Goal: Task Accomplishment & Management: Manage account settings

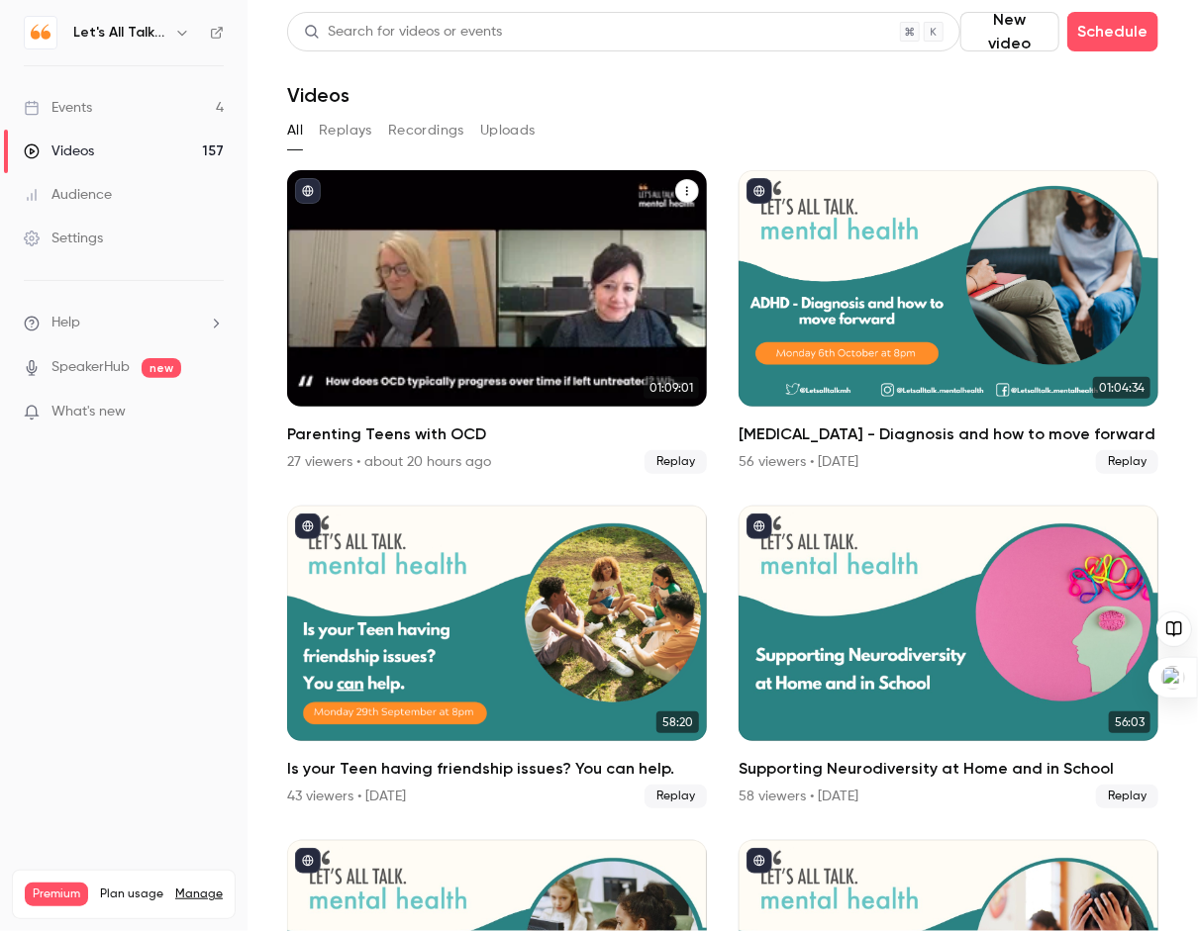
click at [412, 199] on div "Parenting Teens with OCD" at bounding box center [497, 288] width 420 height 237
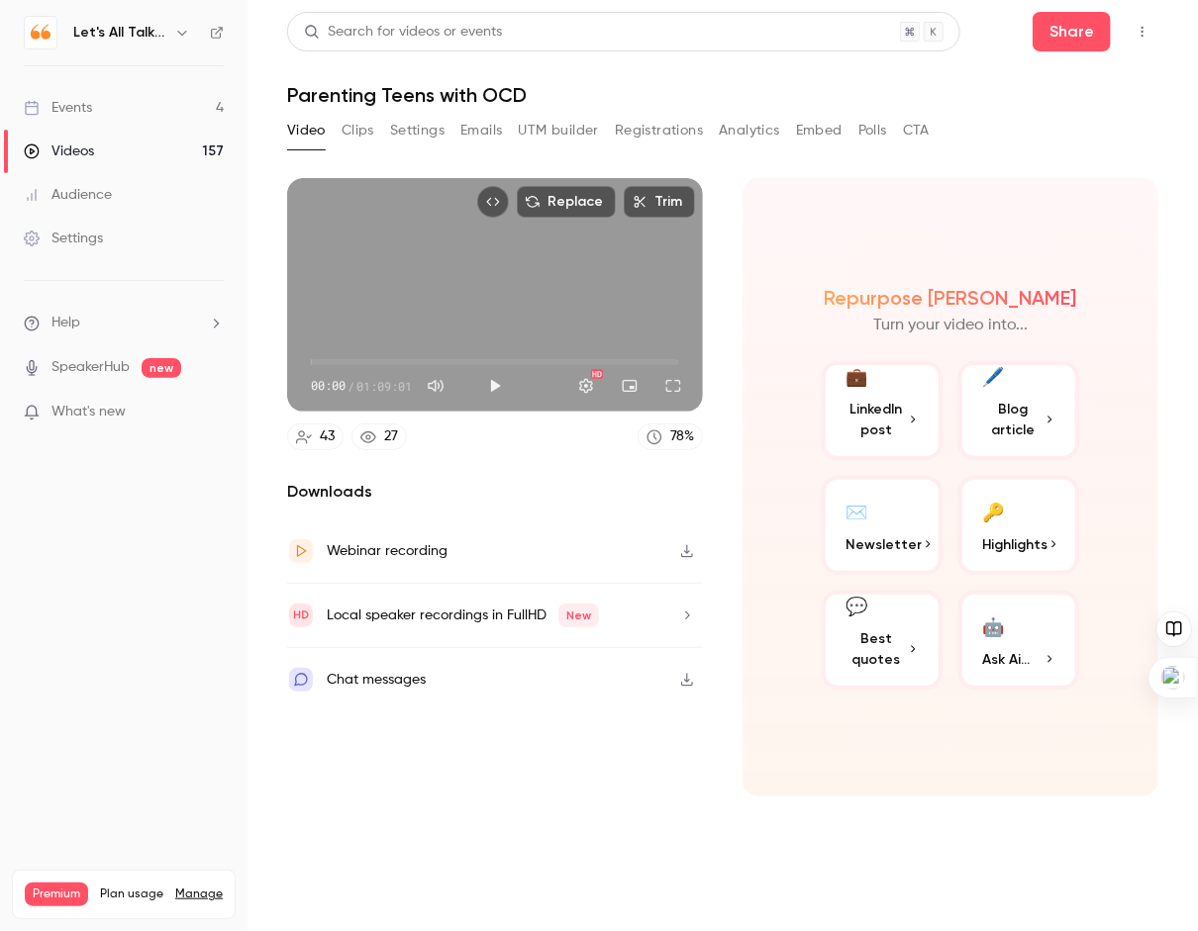
click at [409, 125] on button "Settings" at bounding box center [417, 131] width 54 height 32
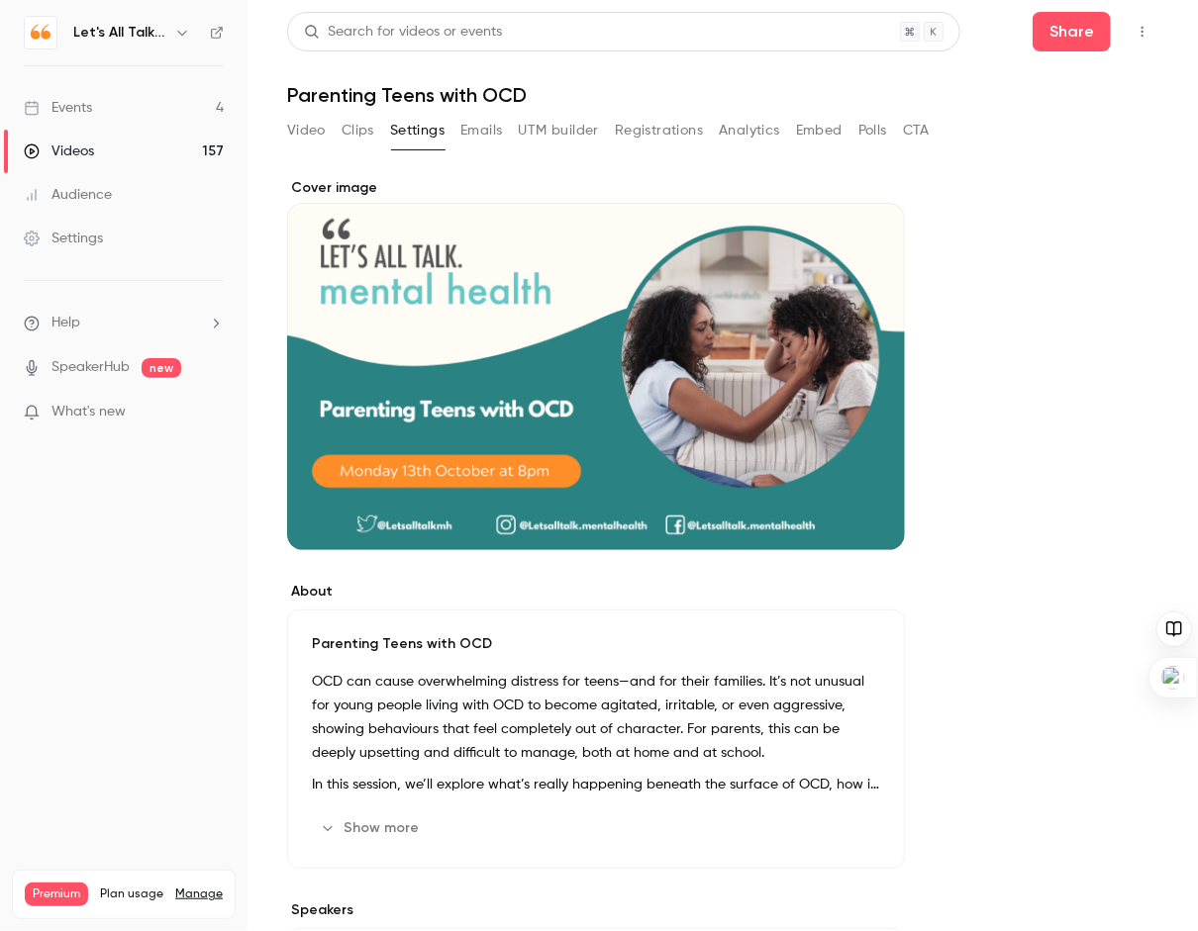
click at [478, 642] on p "Parenting Teens with OCD" at bounding box center [596, 644] width 568 height 20
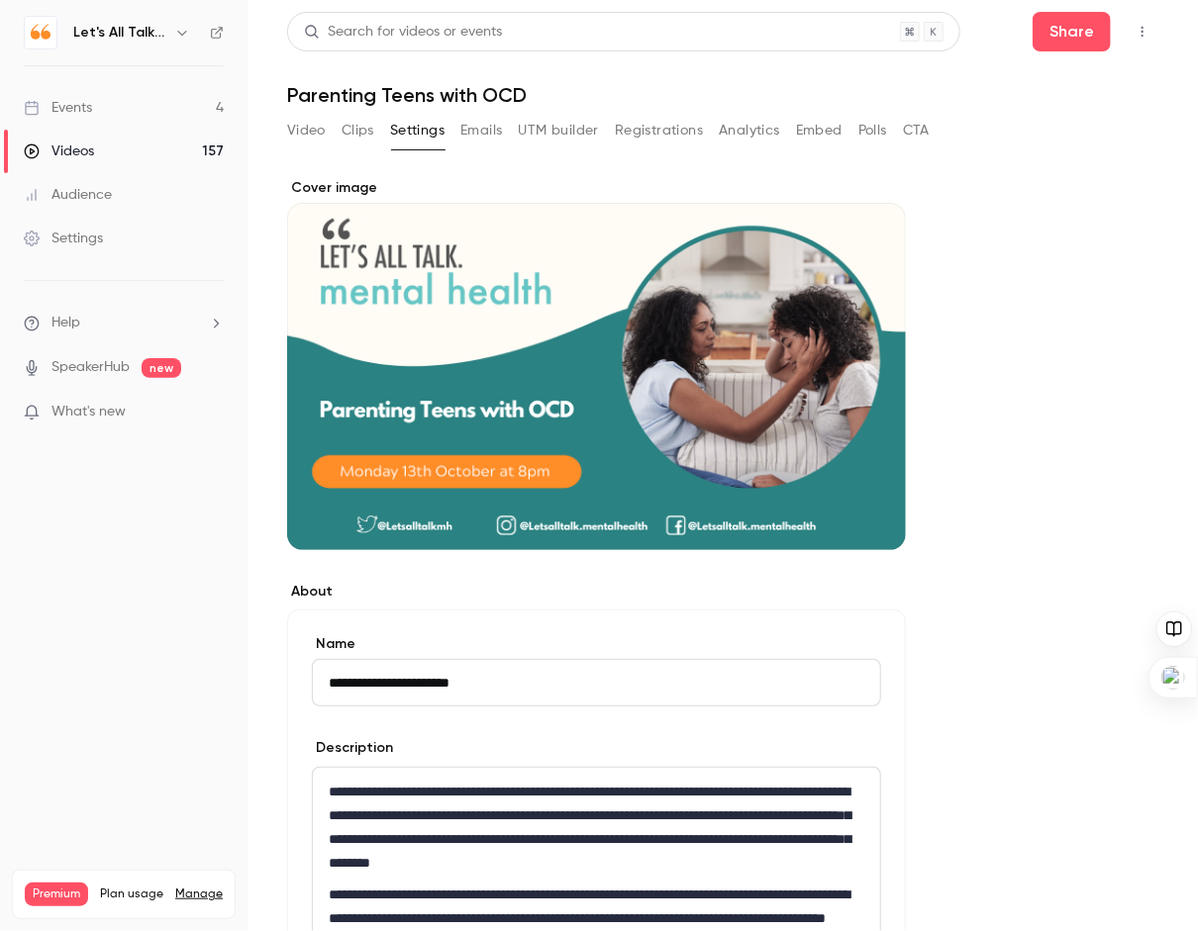
drag, startPoint x: 330, startPoint y: 678, endPoint x: 534, endPoint y: 681, distance: 203.9
click at [534, 681] on input "**********" at bounding box center [596, 683] width 569 height 48
click at [181, 36] on icon "button" at bounding box center [182, 33] width 16 height 16
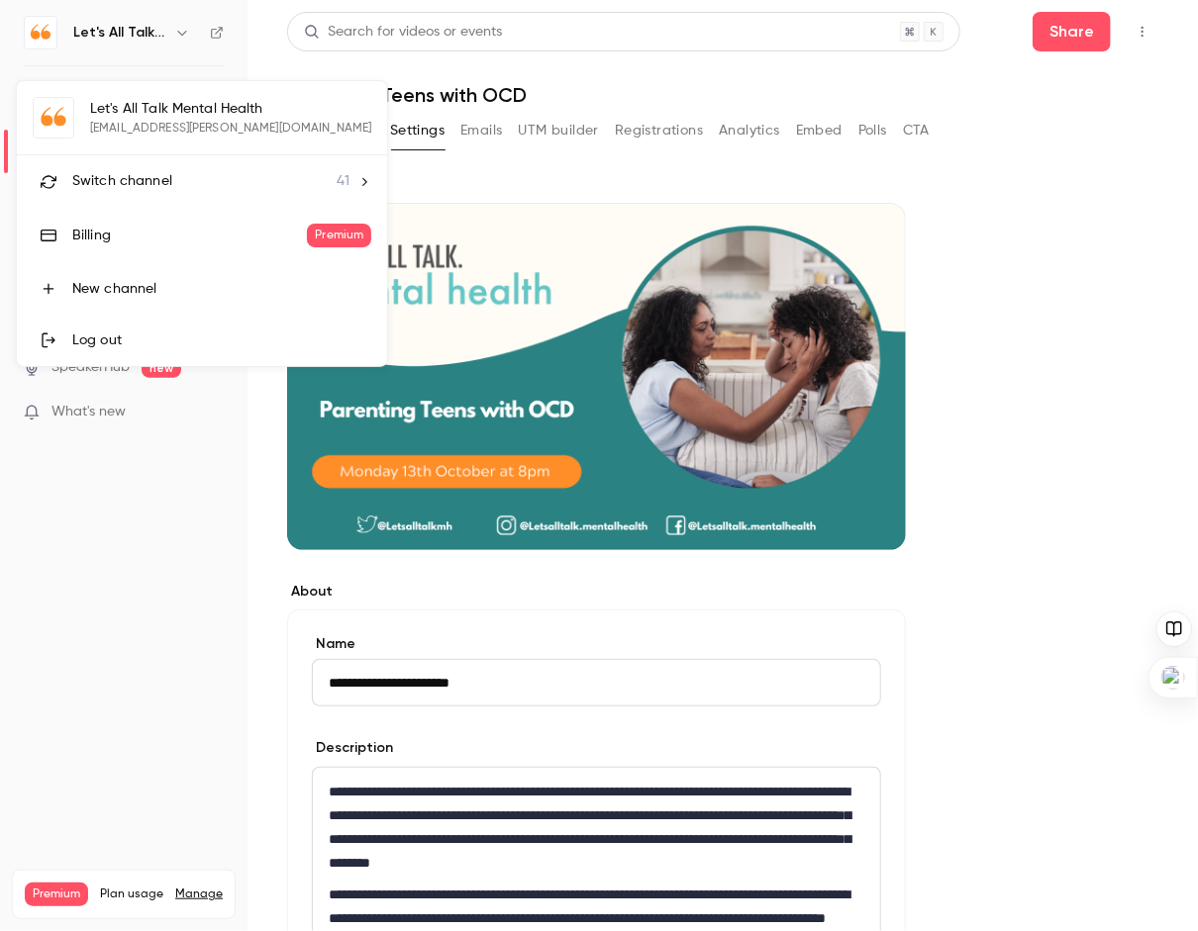
click at [214, 32] on div at bounding box center [599, 465] width 1198 height 931
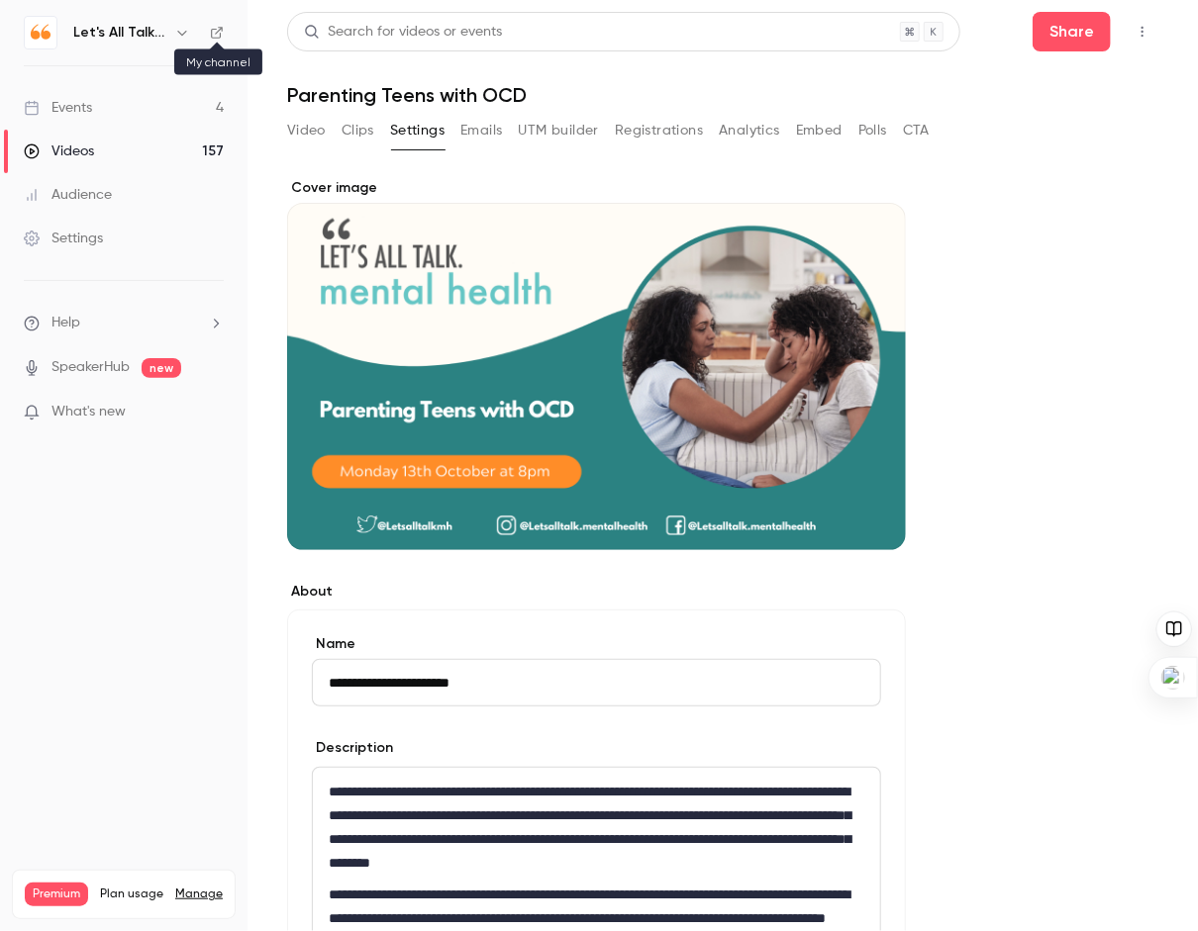
click at [214, 32] on icon at bounding box center [217, 33] width 14 height 14
drag, startPoint x: 503, startPoint y: 683, endPoint x: 320, endPoint y: 683, distance: 183.1
click at [320, 683] on input "**********" at bounding box center [596, 683] width 569 height 48
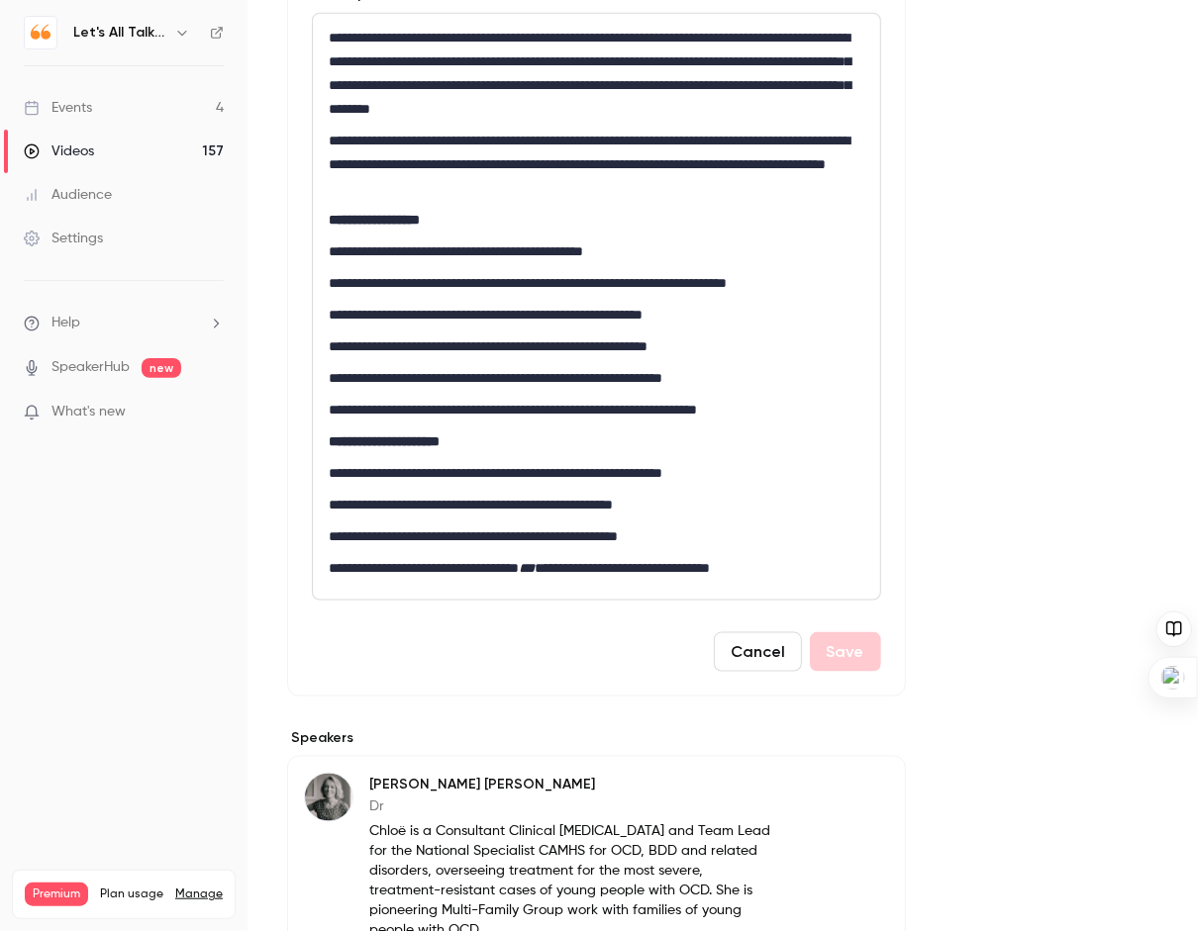
scroll to position [770, 0]
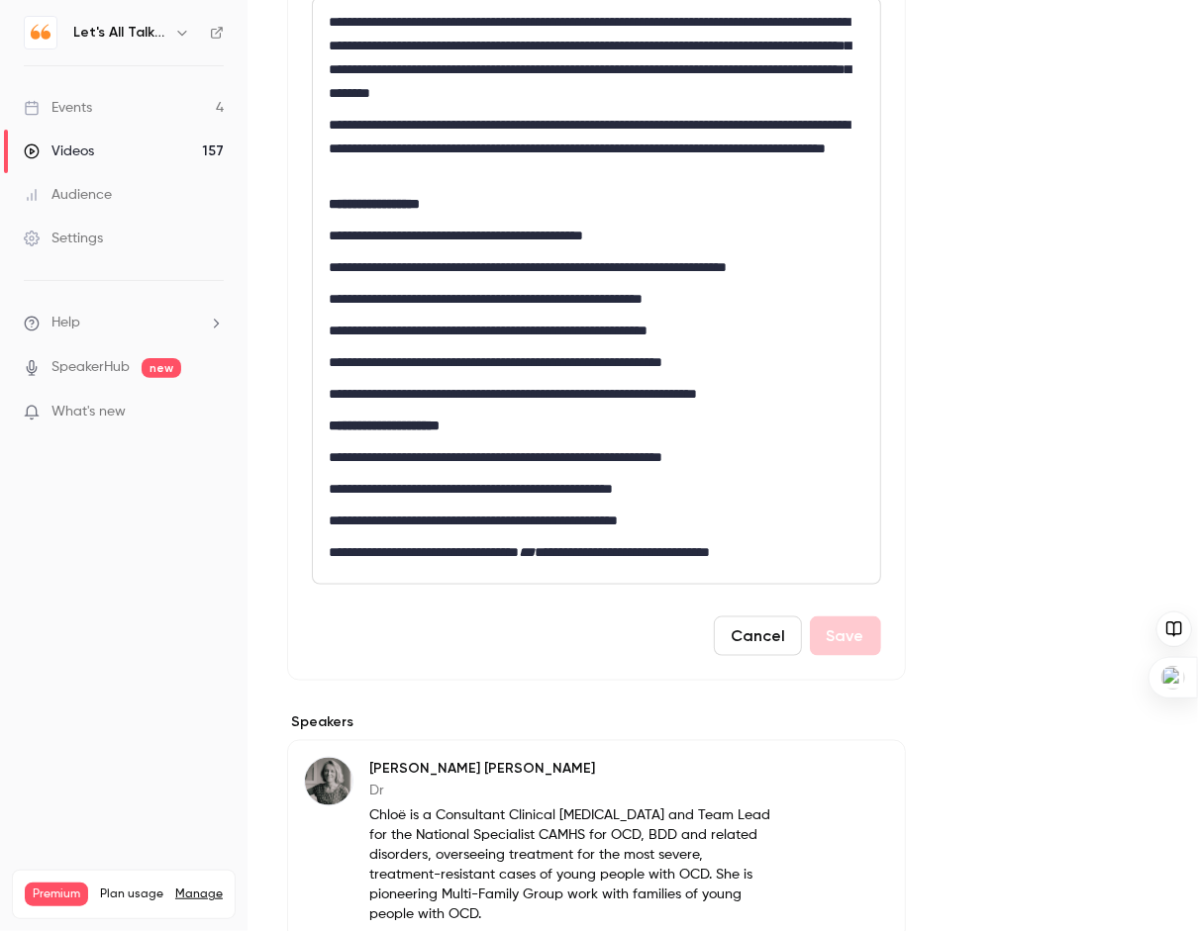
click at [839, 561] on p "**********" at bounding box center [597, 552] width 536 height 24
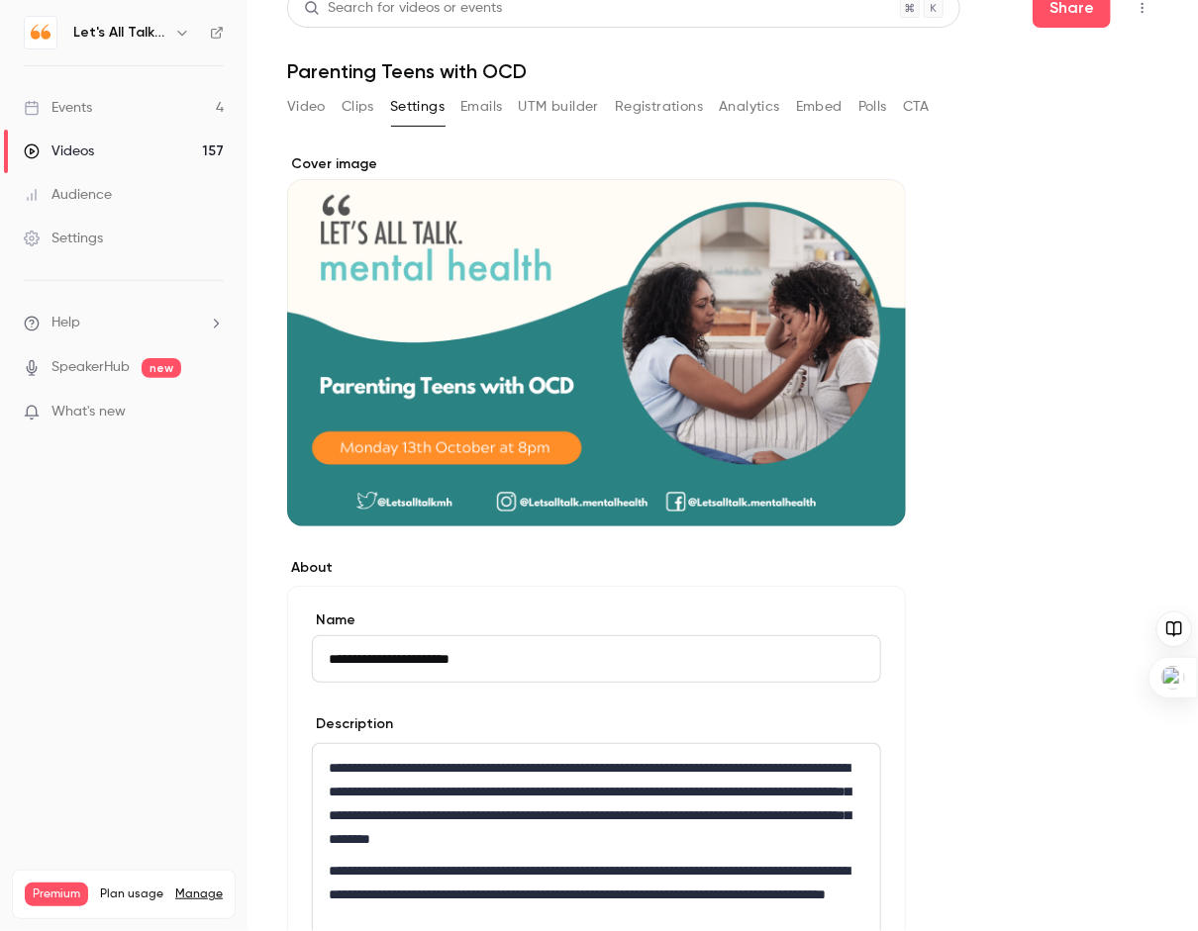
scroll to position [0, 0]
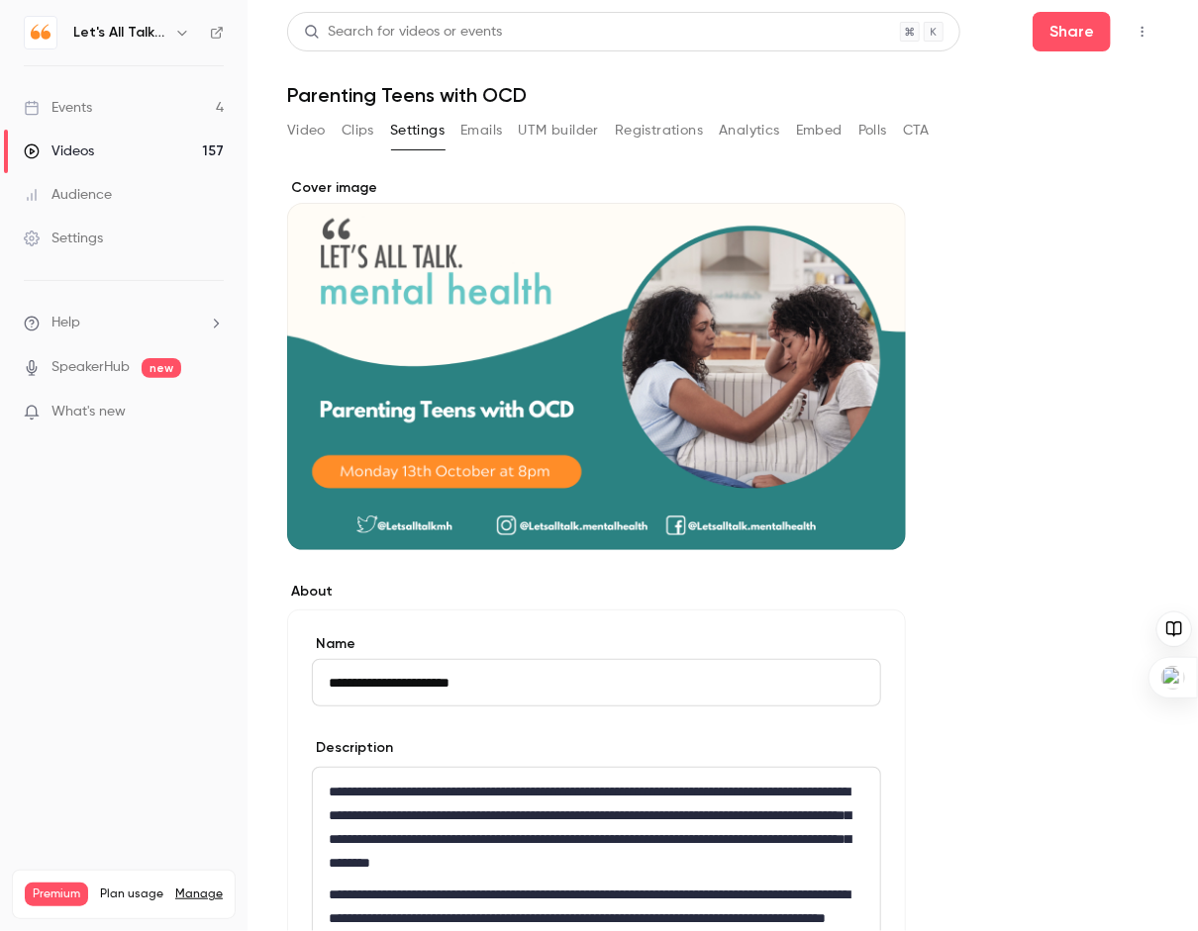
click at [86, 146] on div "Videos" at bounding box center [59, 152] width 70 height 20
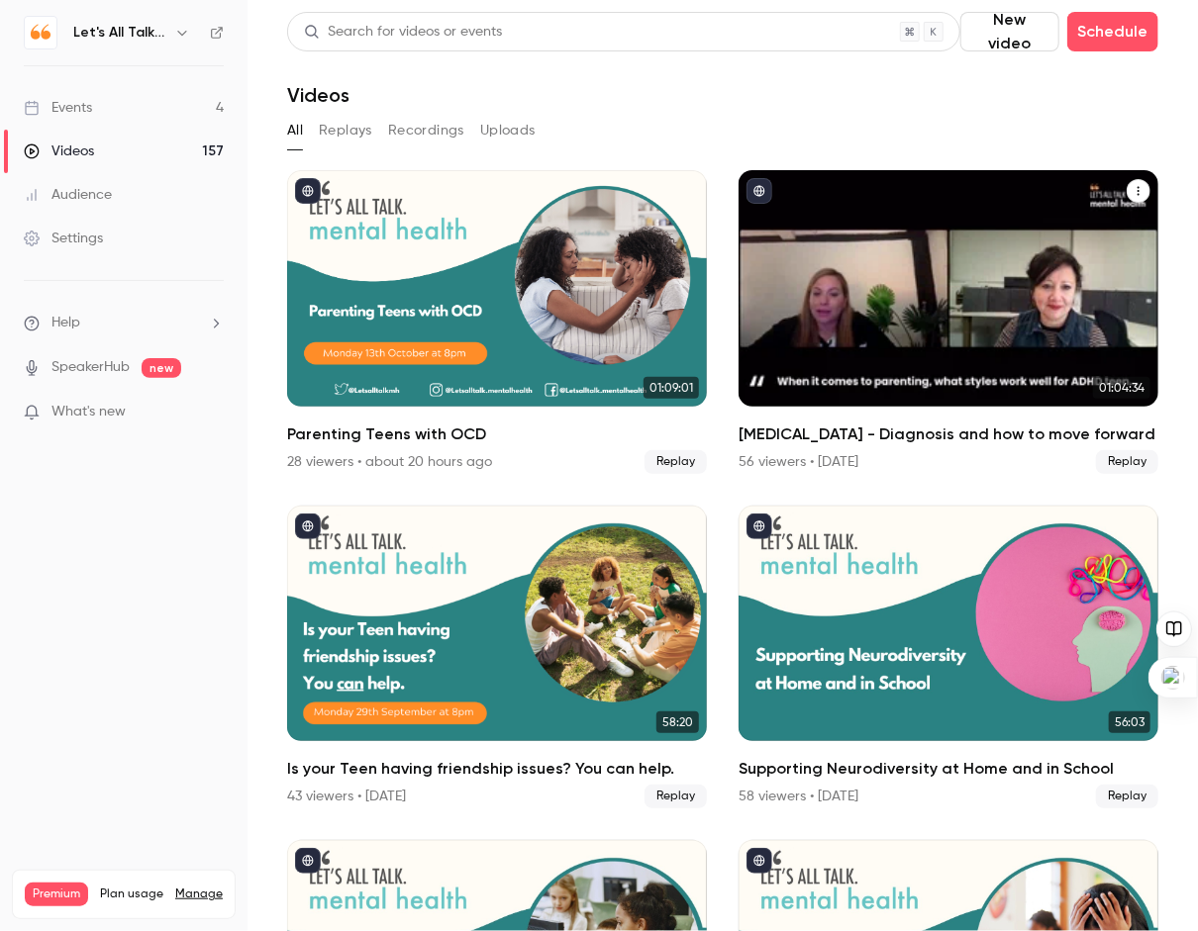
click at [977, 299] on div "ADHD - Diagnosis and how to move forward" at bounding box center [948, 288] width 420 height 237
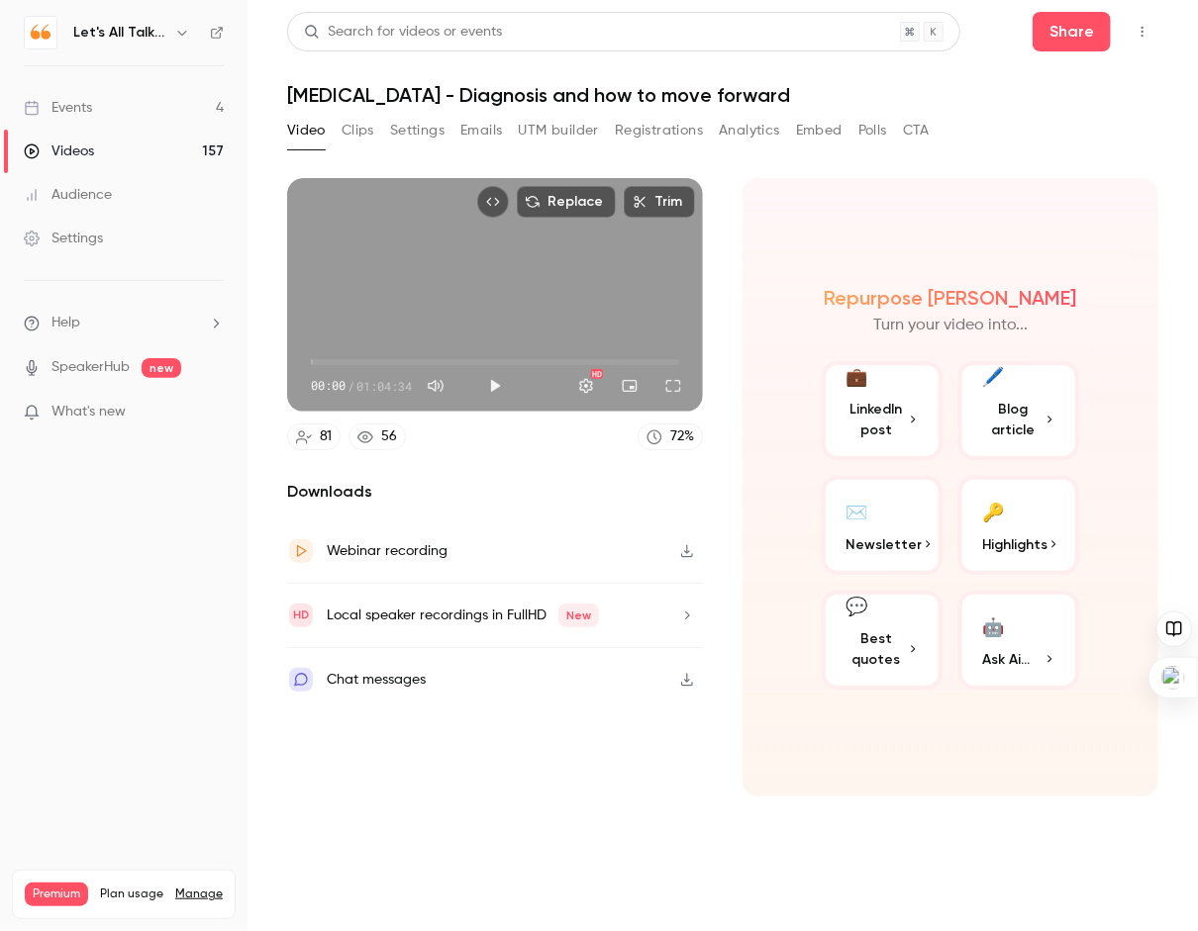
click at [690, 549] on icon "button" at bounding box center [687, 551] width 16 height 14
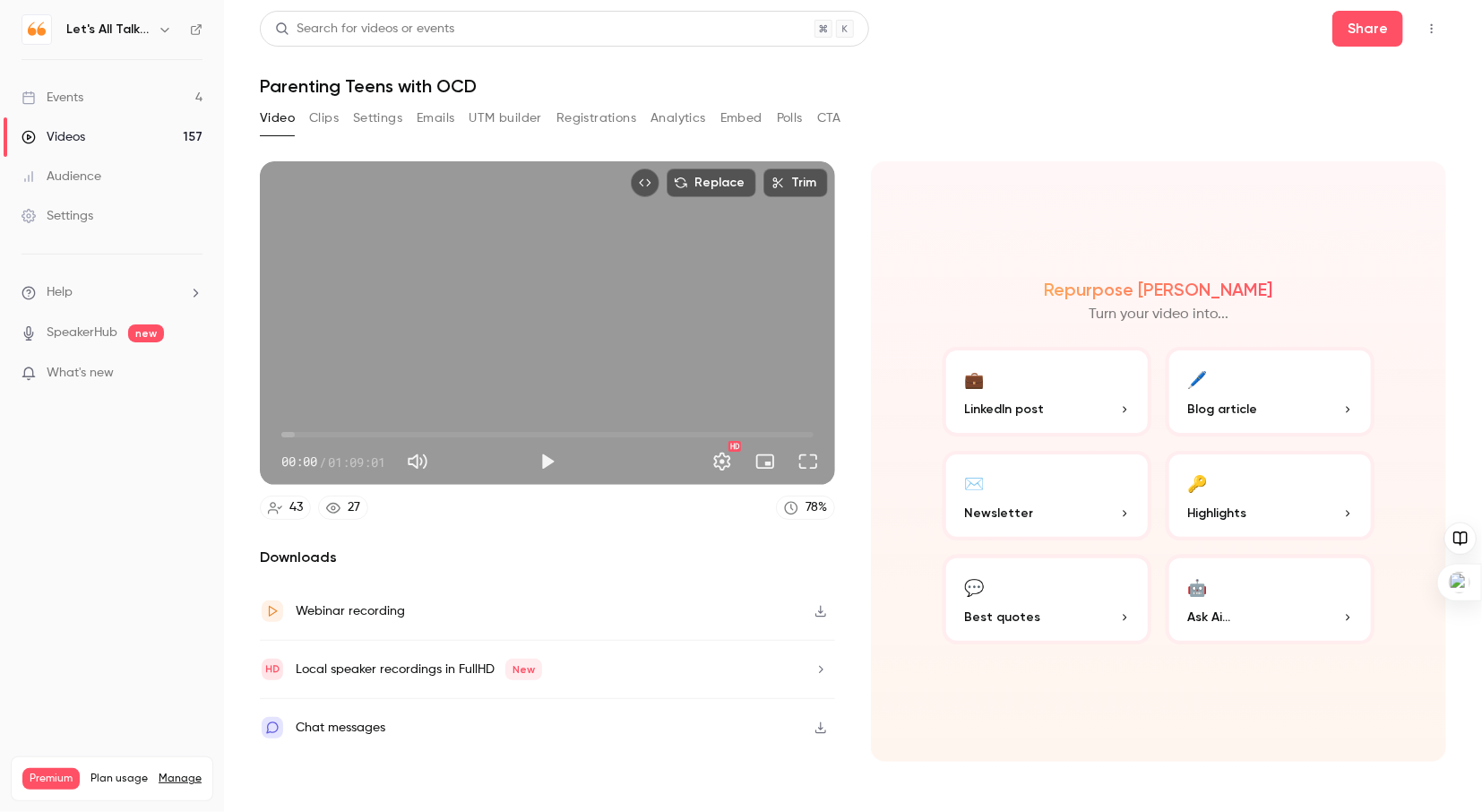
click at [69, 132] on div "Videos" at bounding box center [53, 138] width 63 height 18
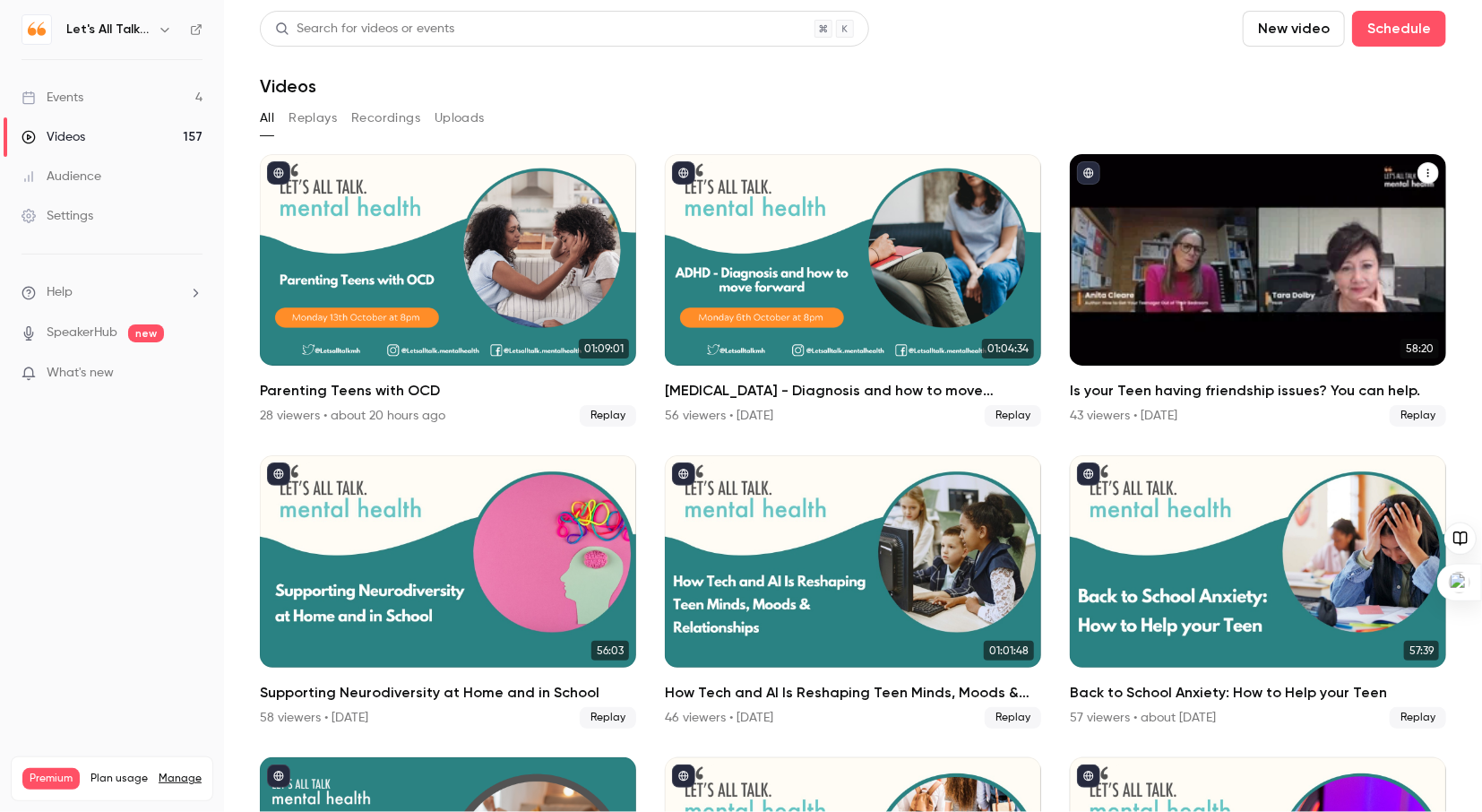
click at [1179, 275] on div "Is your Teen having friendship issues? You can help." at bounding box center [1258, 260] width 377 height 212
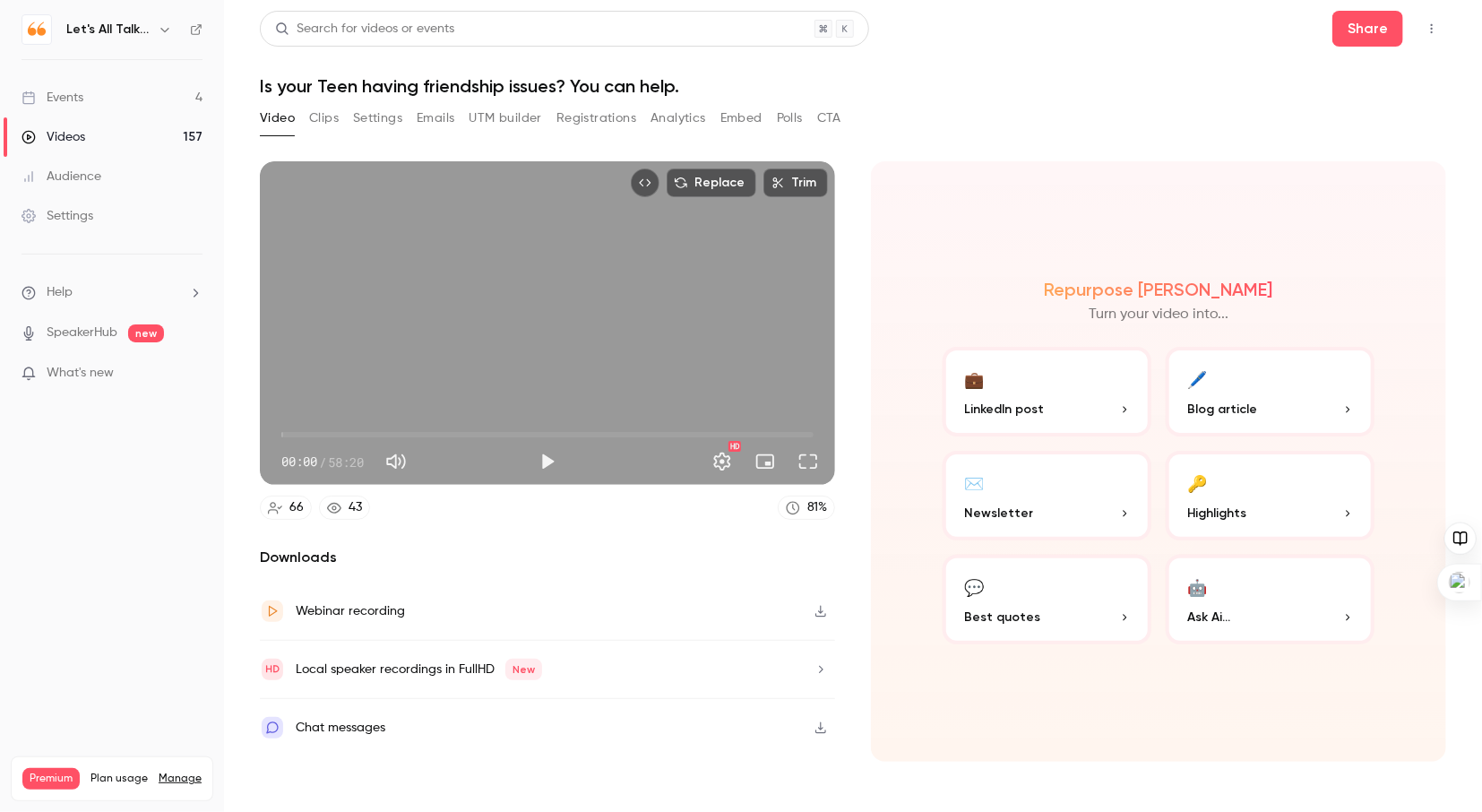
click at [371, 115] on button "Settings" at bounding box center [378, 119] width 49 height 29
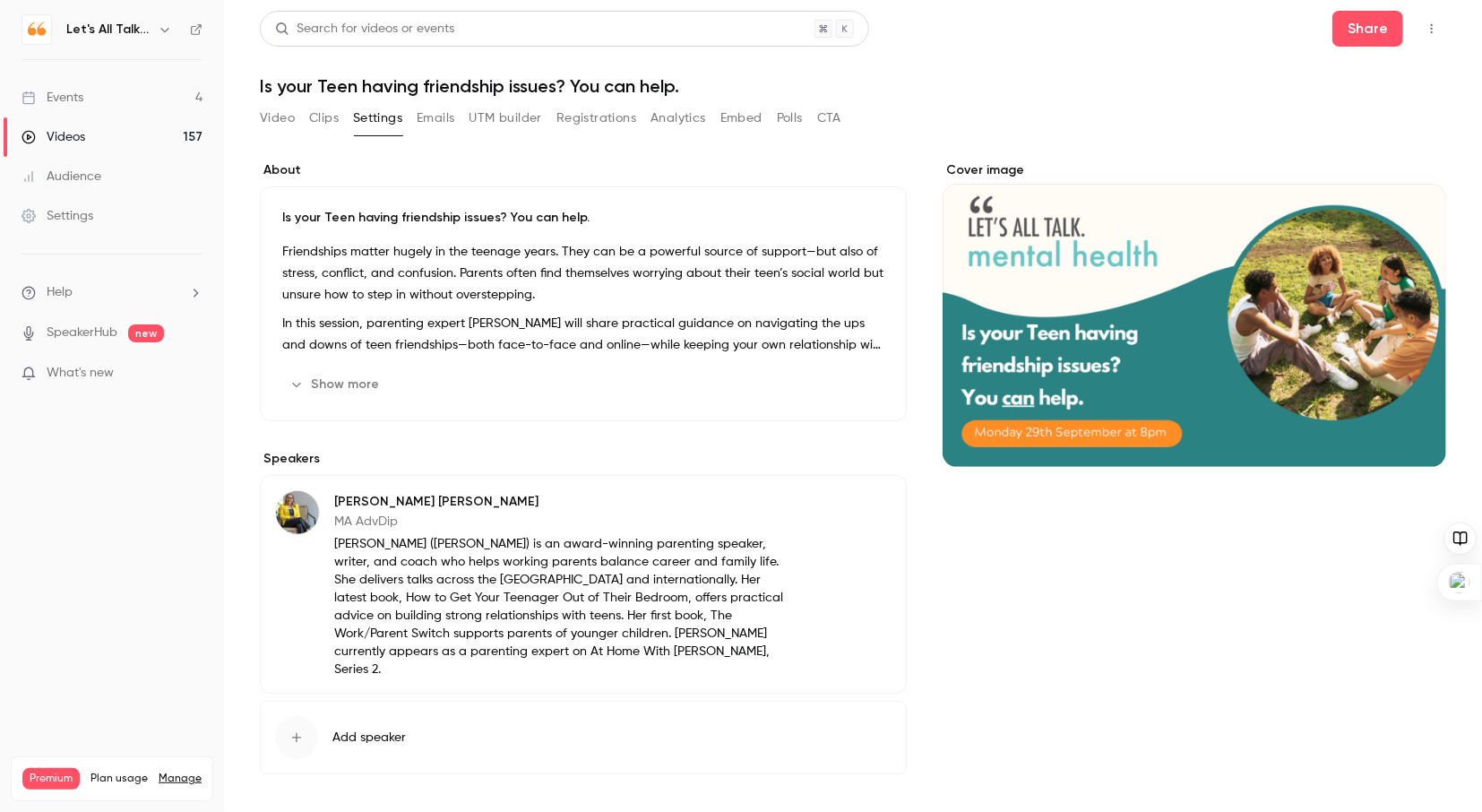
click at [77, 139] on div "Videos" at bounding box center [53, 138] width 63 height 18
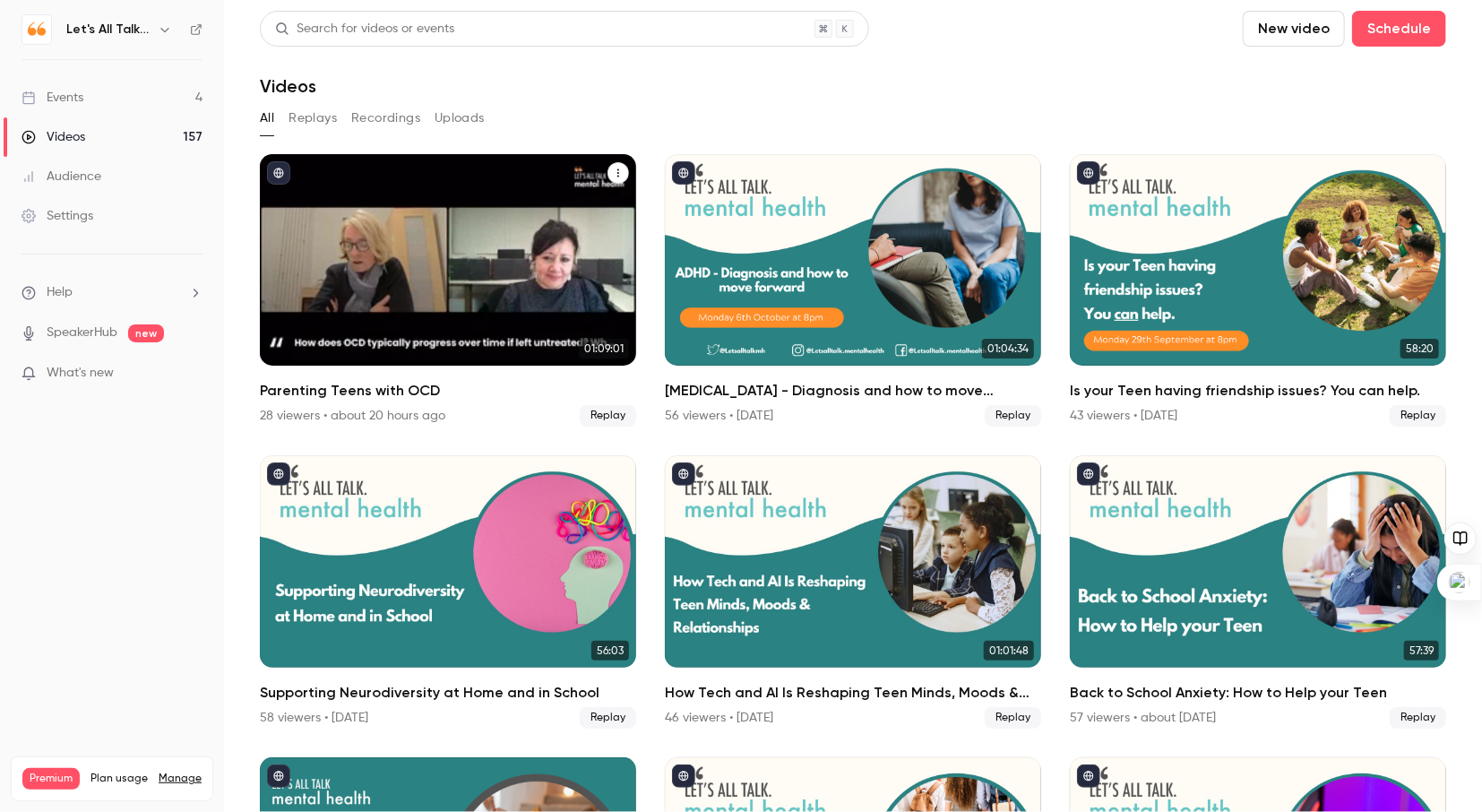
click at [589, 280] on div "Parenting Teens with OCD" at bounding box center [448, 260] width 377 height 212
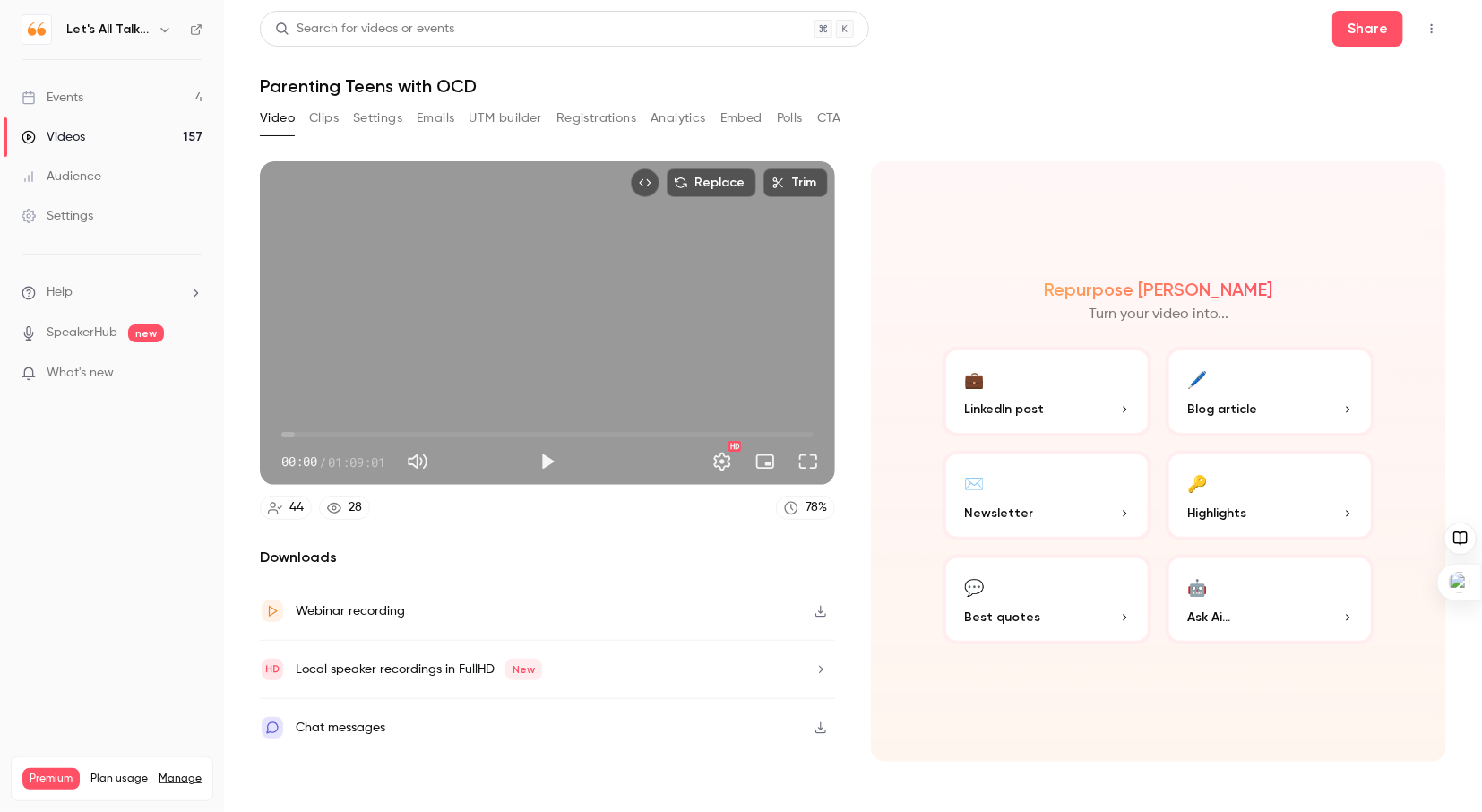
click at [370, 115] on button "Settings" at bounding box center [378, 119] width 49 height 29
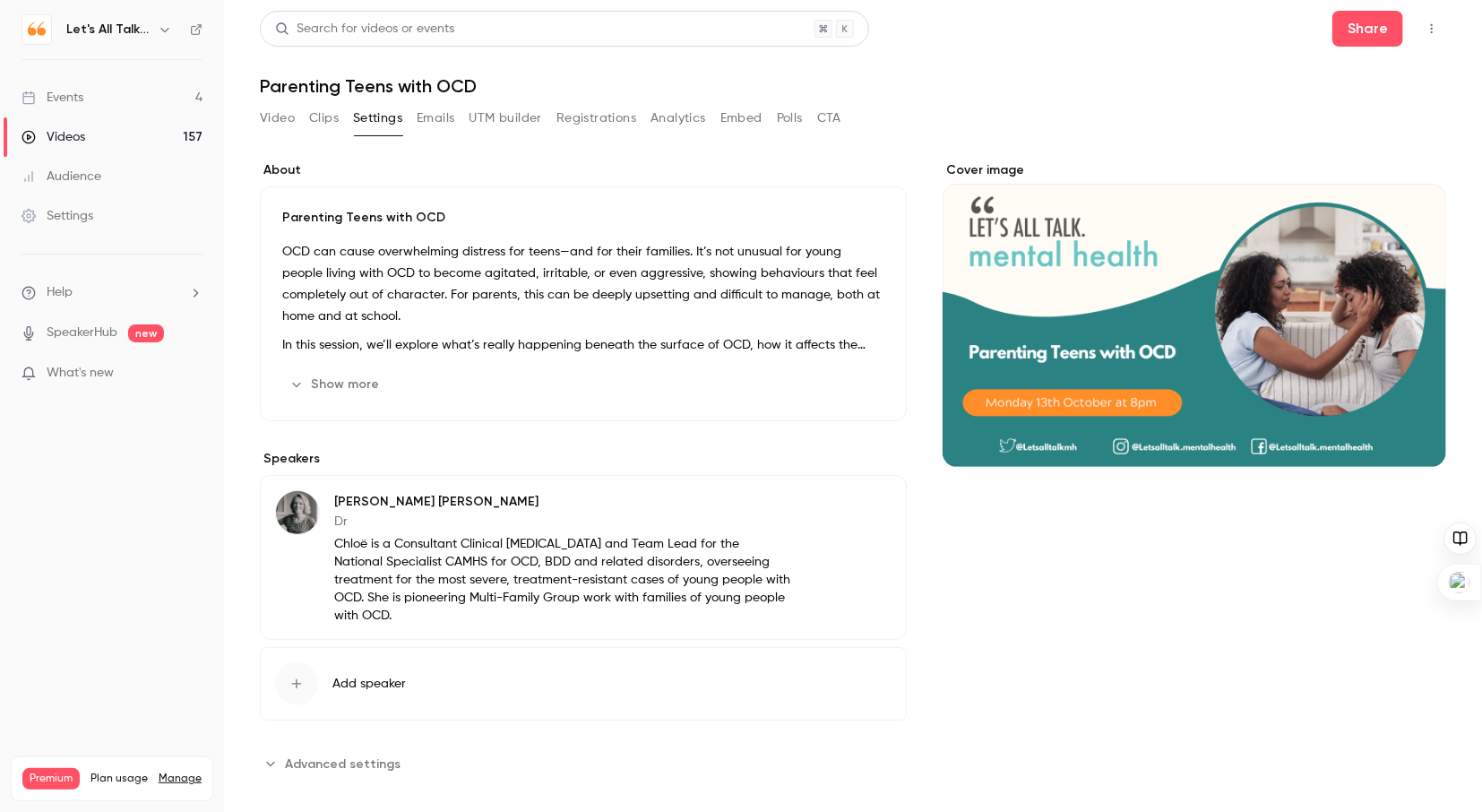
click at [1231, 524] on div "Cover image" at bounding box center [1194, 469] width 503 height 616
click at [73, 136] on div "Videos" at bounding box center [53, 138] width 63 height 18
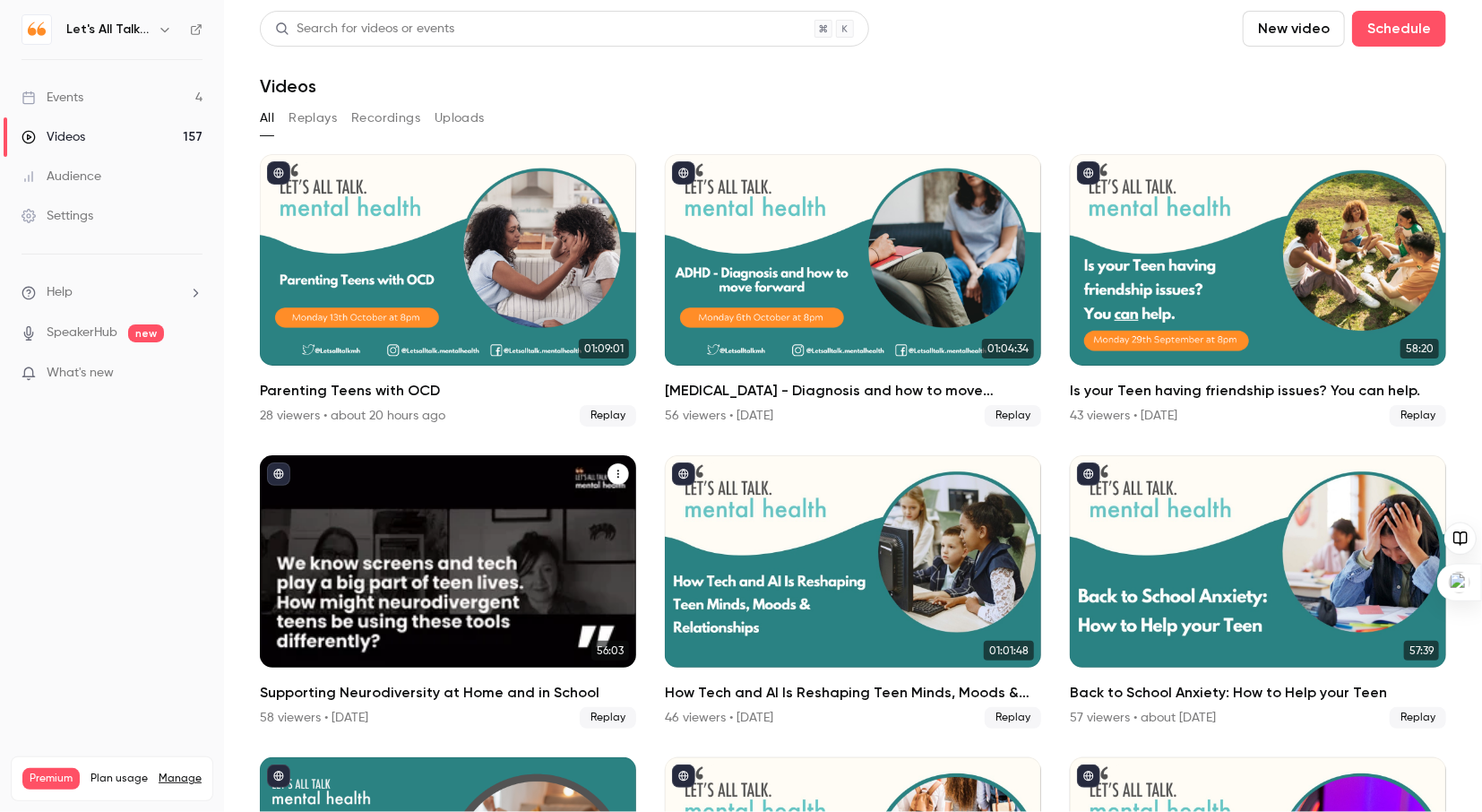
click at [484, 563] on div "Supporting Neurodiversity at Home and in School" at bounding box center [448, 561] width 377 height 212
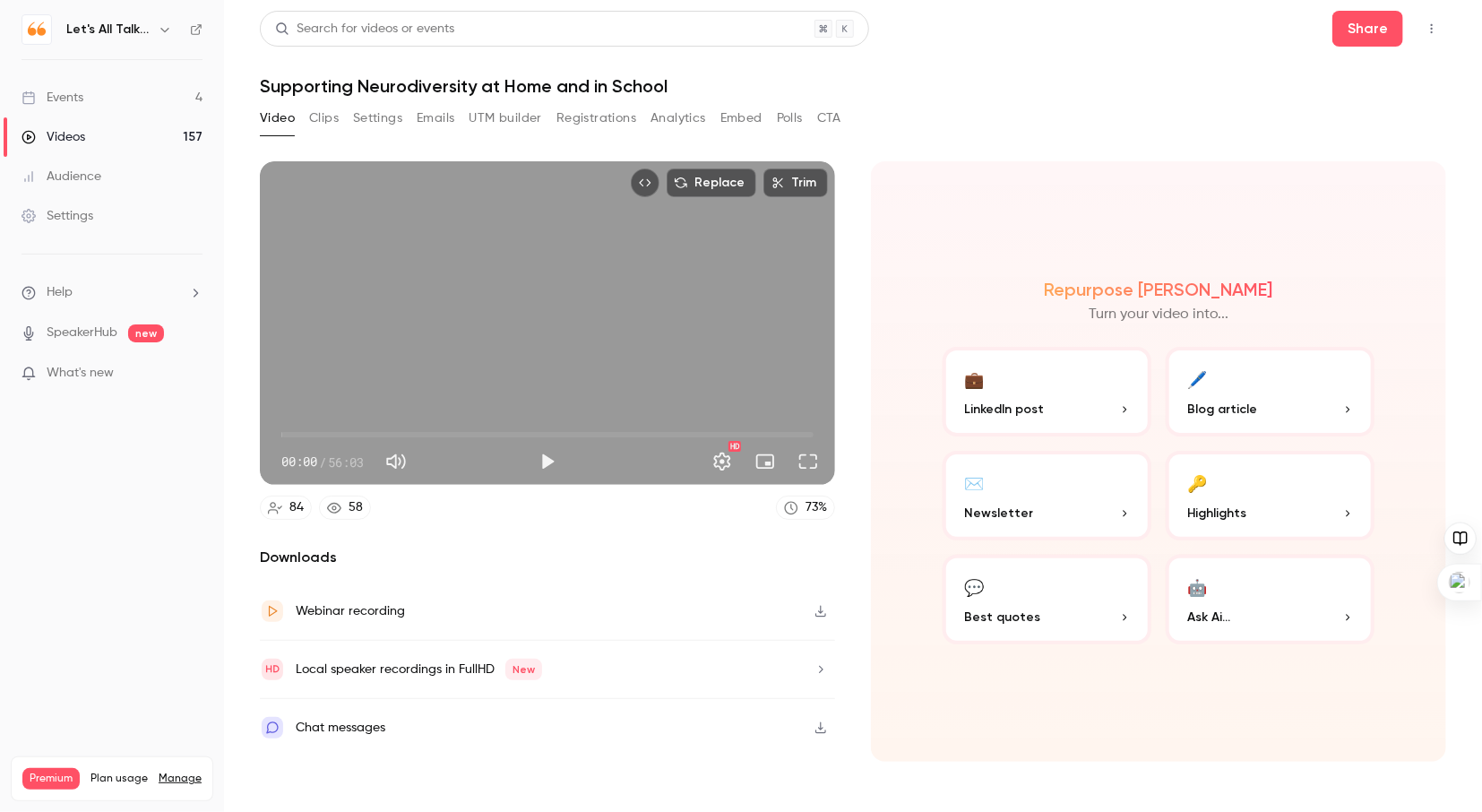
click at [84, 135] on div "Videos" at bounding box center [53, 138] width 63 height 18
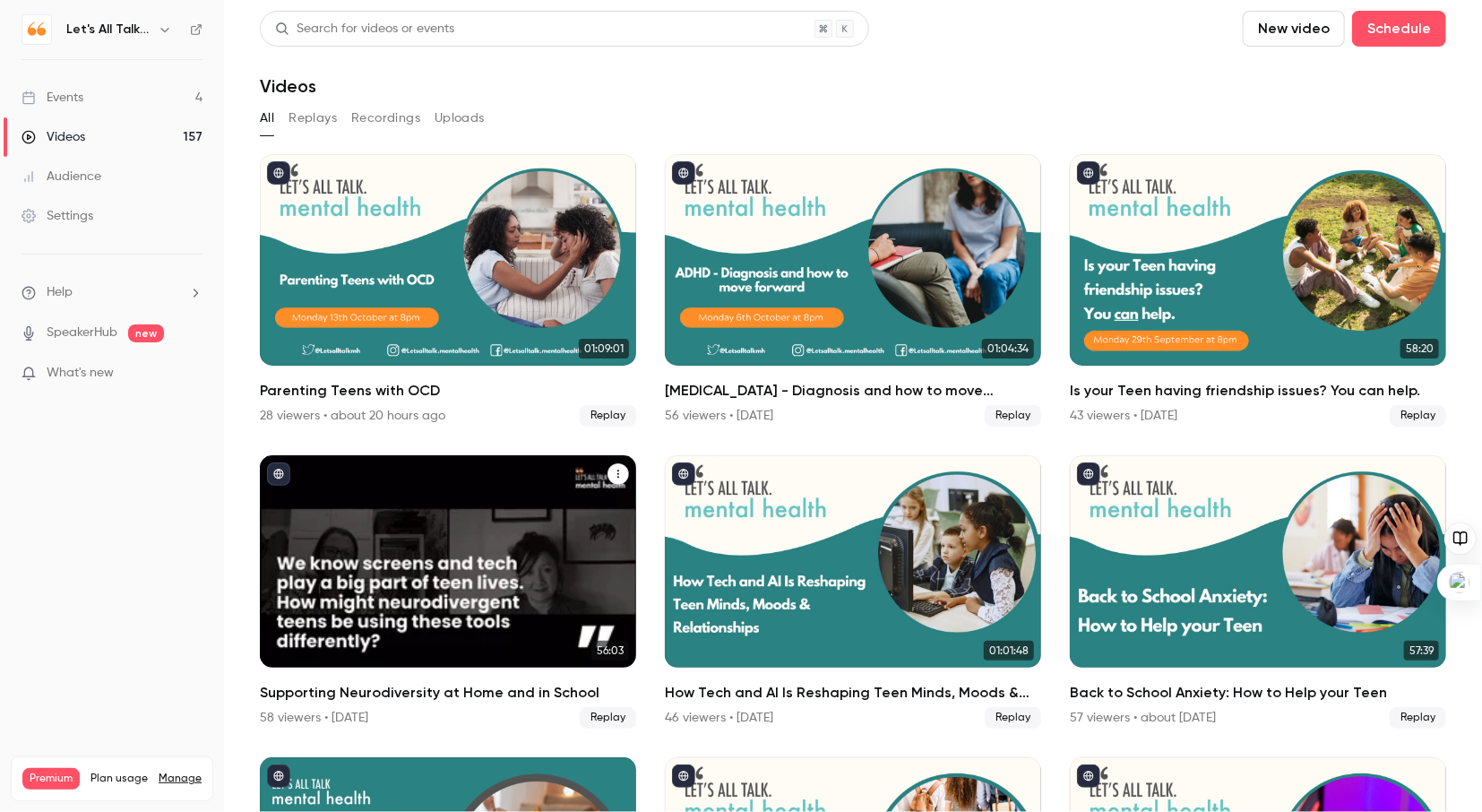
click at [399, 556] on div "Supporting Neurodiversity at Home and in School" at bounding box center [448, 561] width 377 height 212
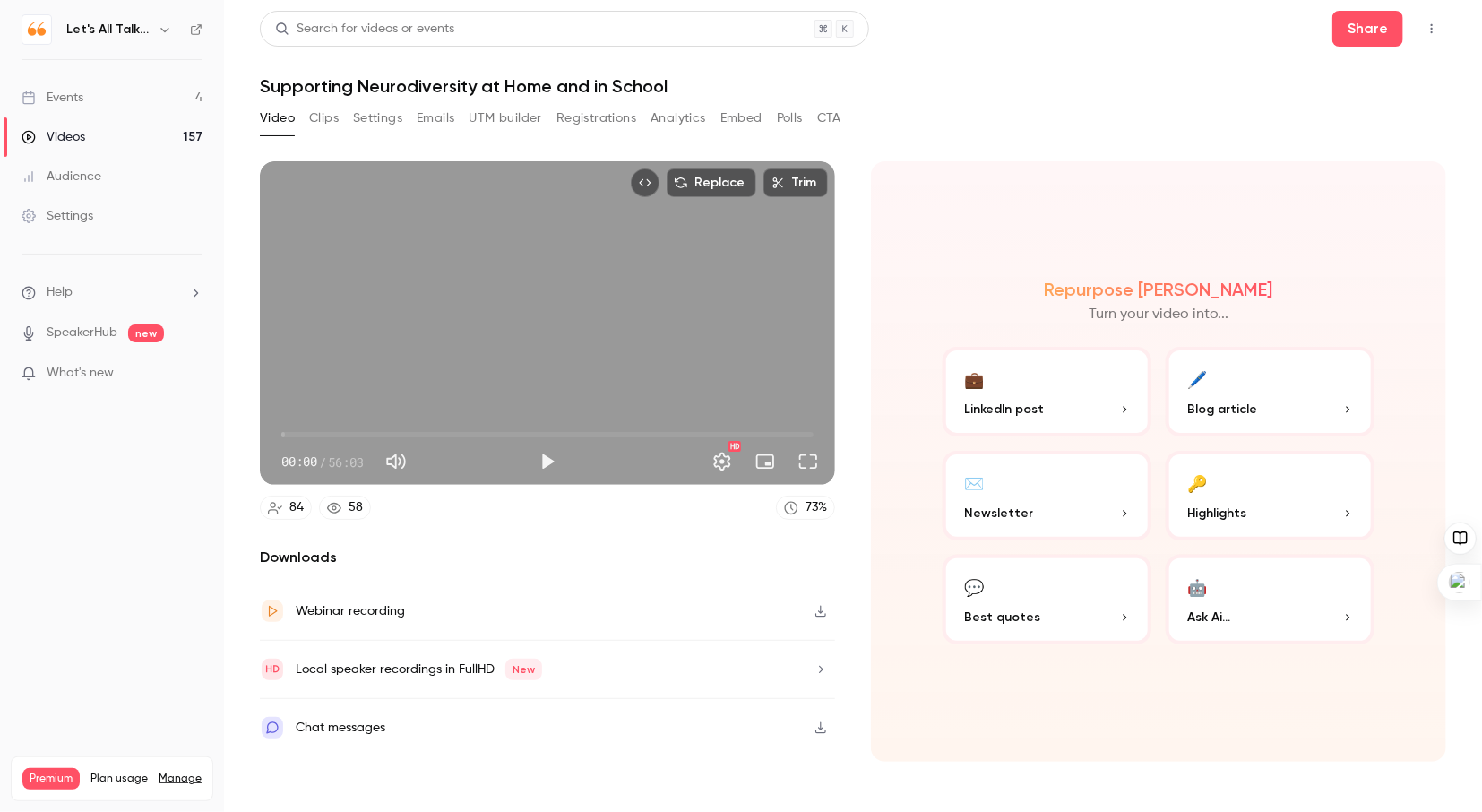
click at [374, 127] on button "Settings" at bounding box center [378, 119] width 49 height 29
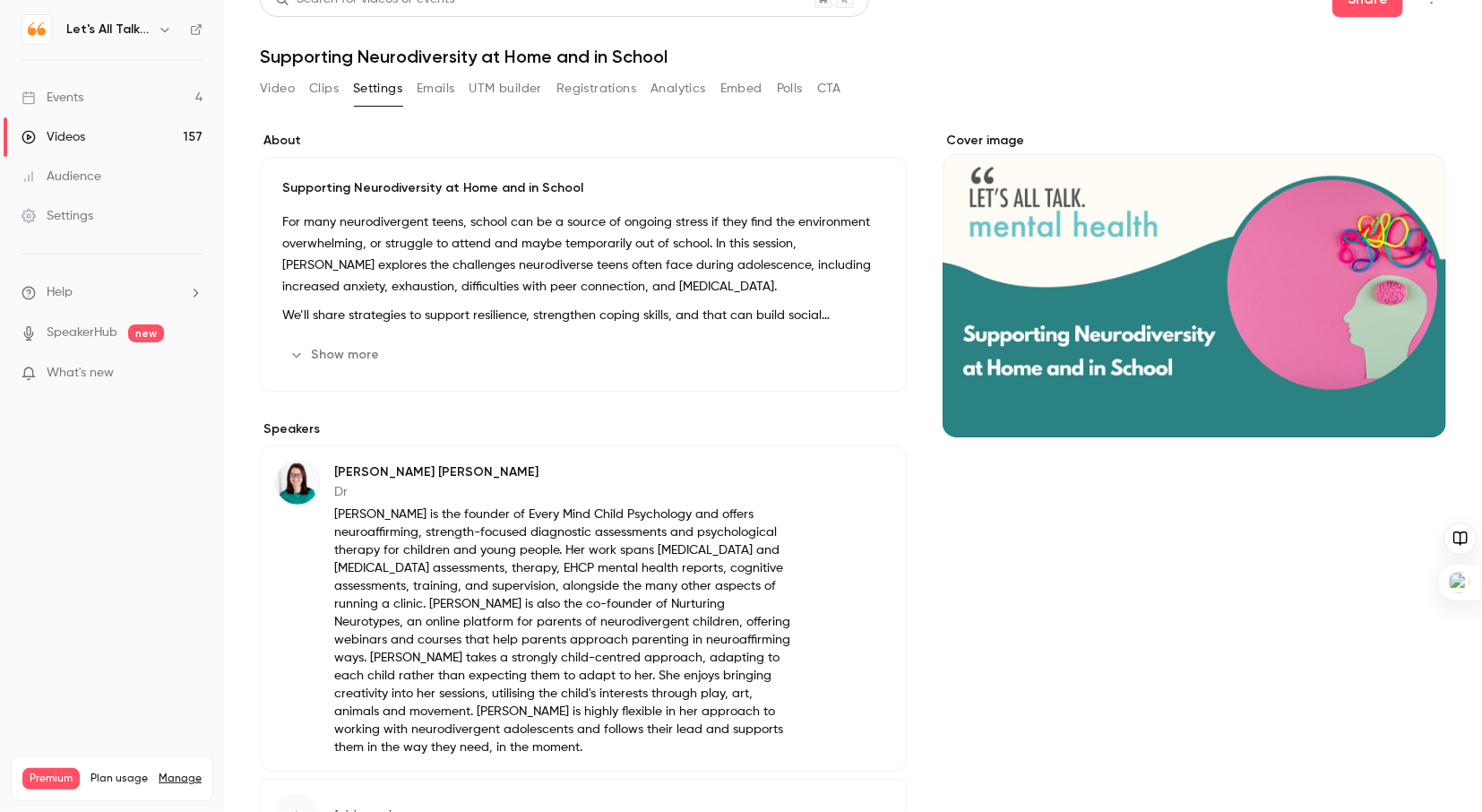
scroll to position [26, 0]
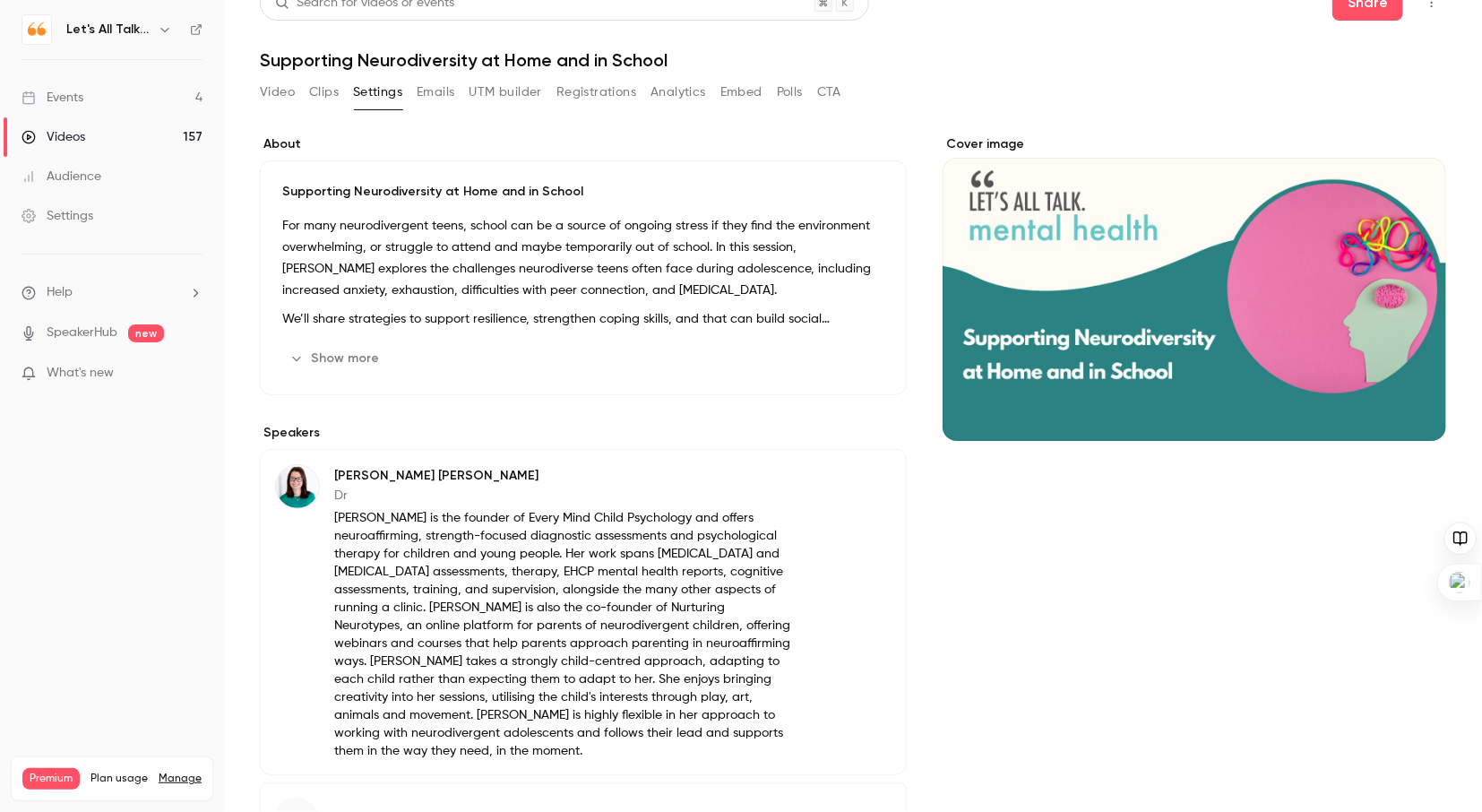
click at [351, 361] on button "Show more" at bounding box center [336, 358] width 108 height 29
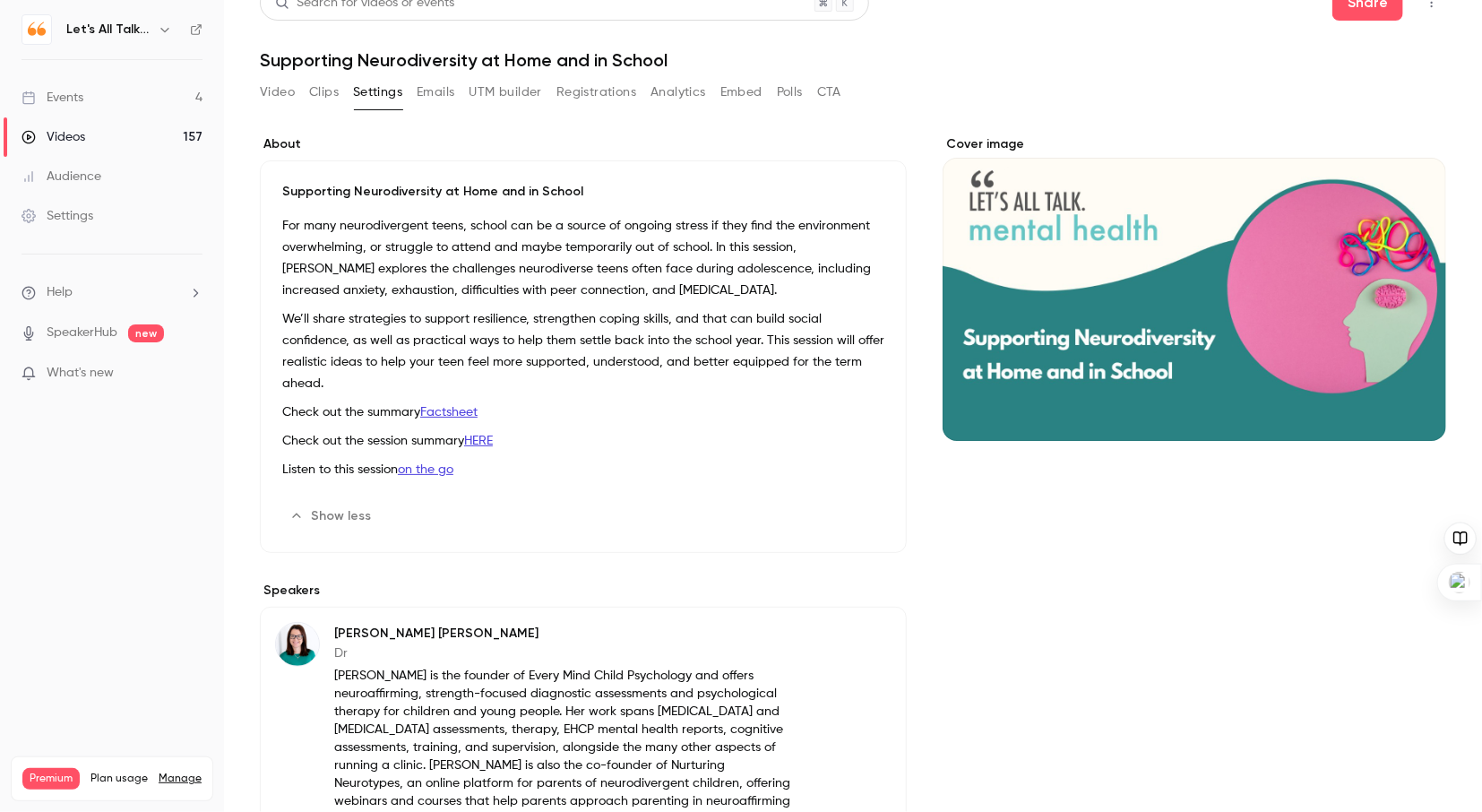
click at [856, 502] on button "Edit" at bounding box center [852, 516] width 65 height 29
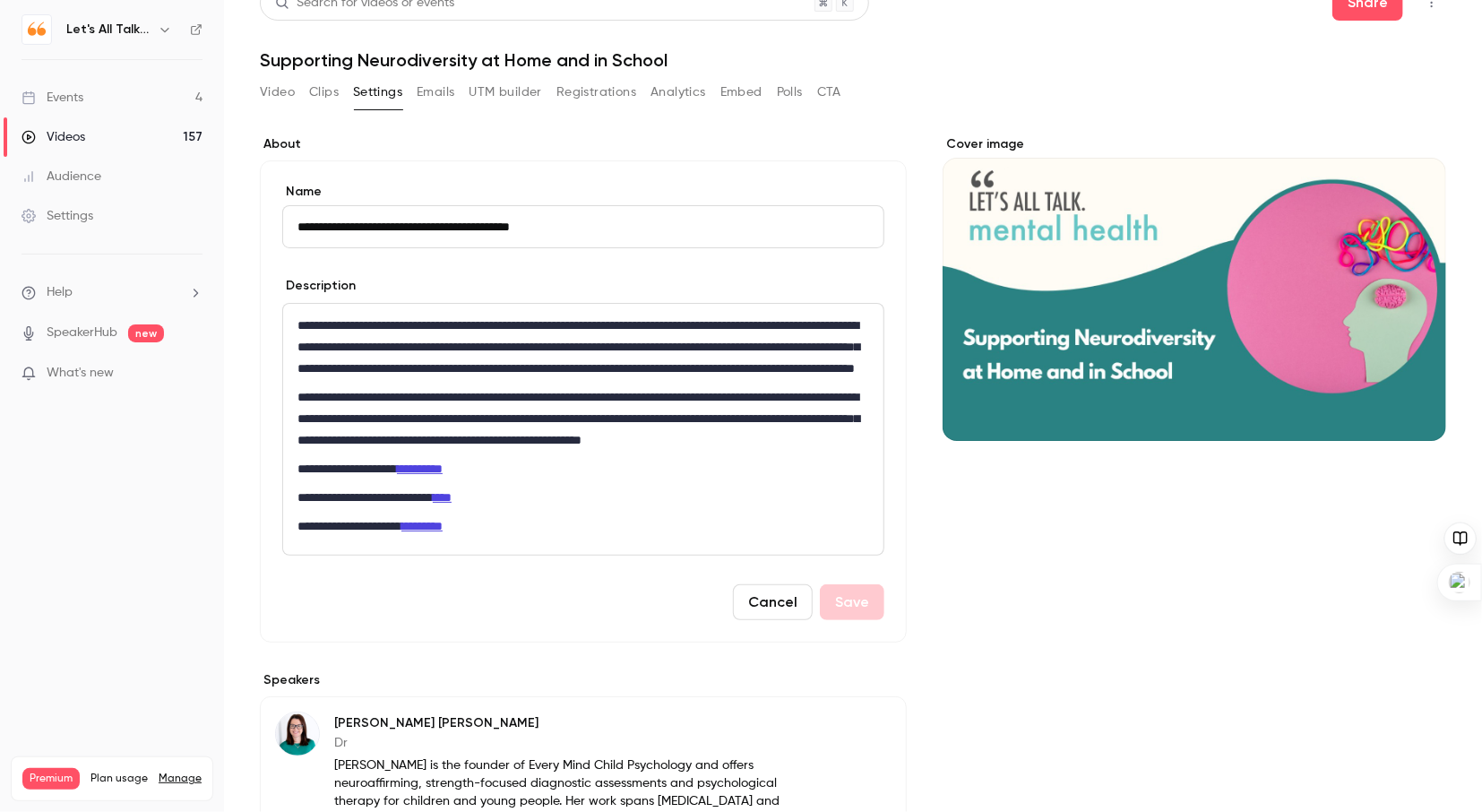
scroll to position [0, 0]
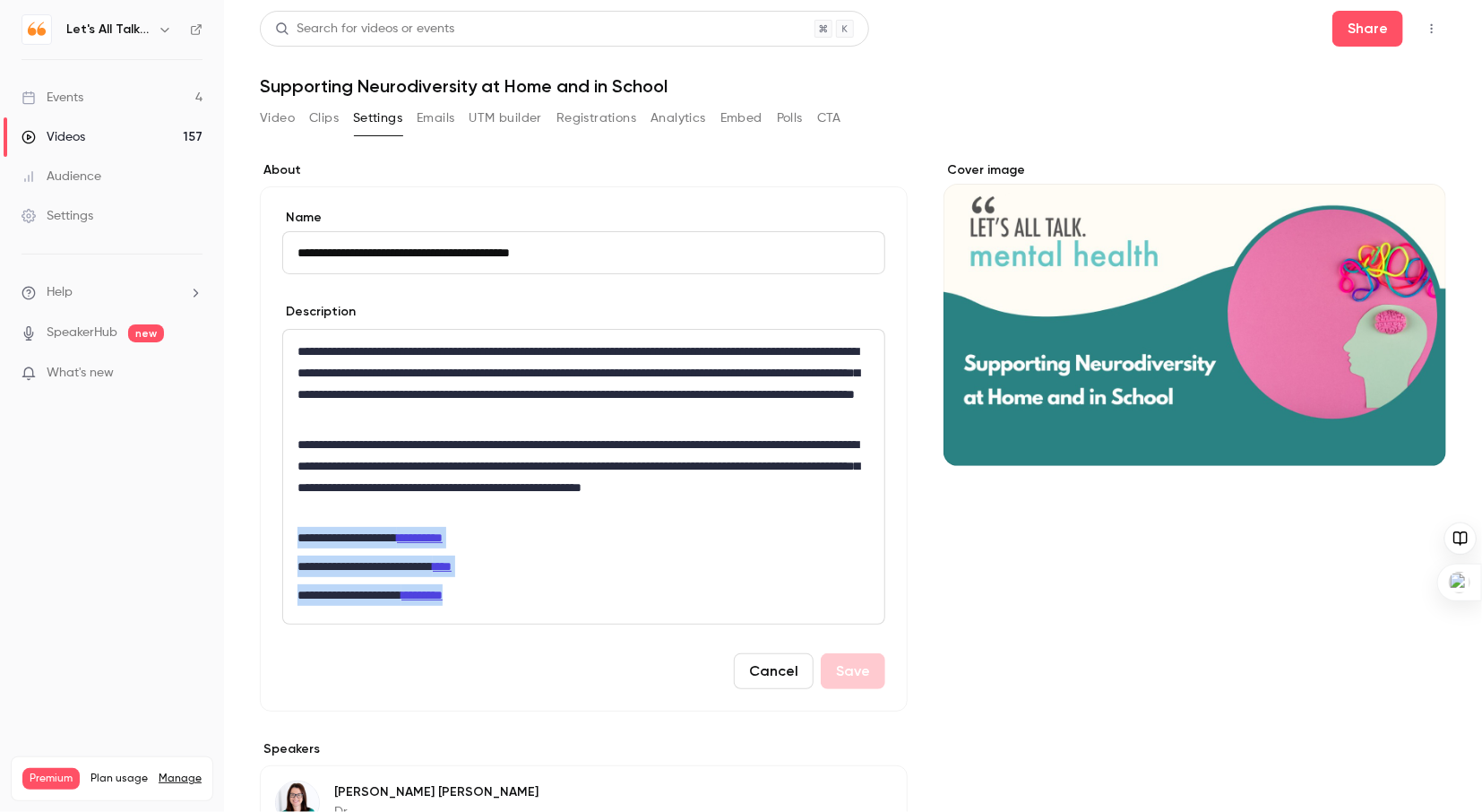
drag, startPoint x: 484, startPoint y: 601, endPoint x: 294, endPoint y: 539, distance: 199.9
click at [294, 539] on div "**********" at bounding box center [584, 476] width 601 height 294
copy div "**********"
click at [68, 132] on div "Videos" at bounding box center [53, 138] width 63 height 18
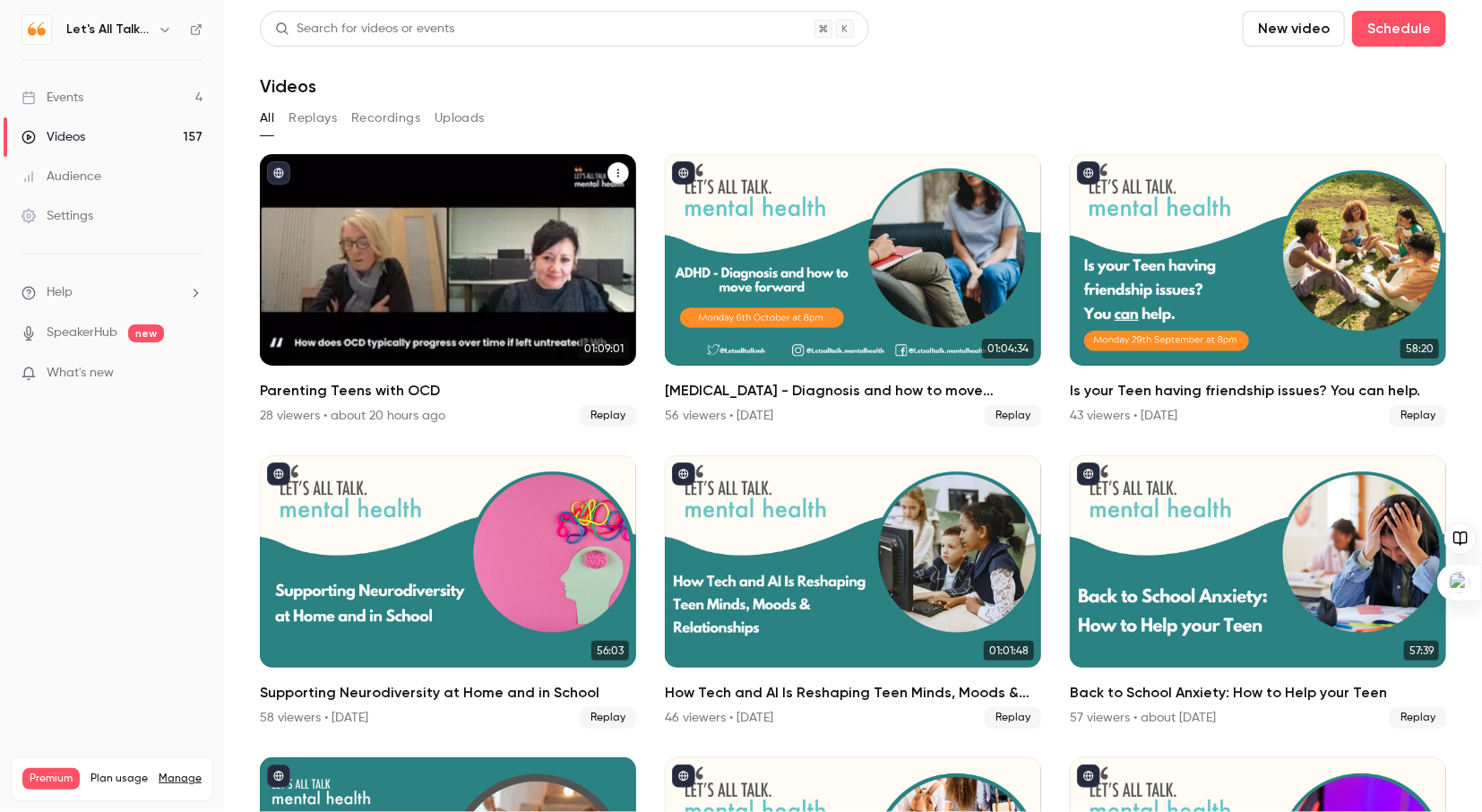
click at [556, 298] on div "Parenting Teens with OCD" at bounding box center [448, 260] width 377 height 212
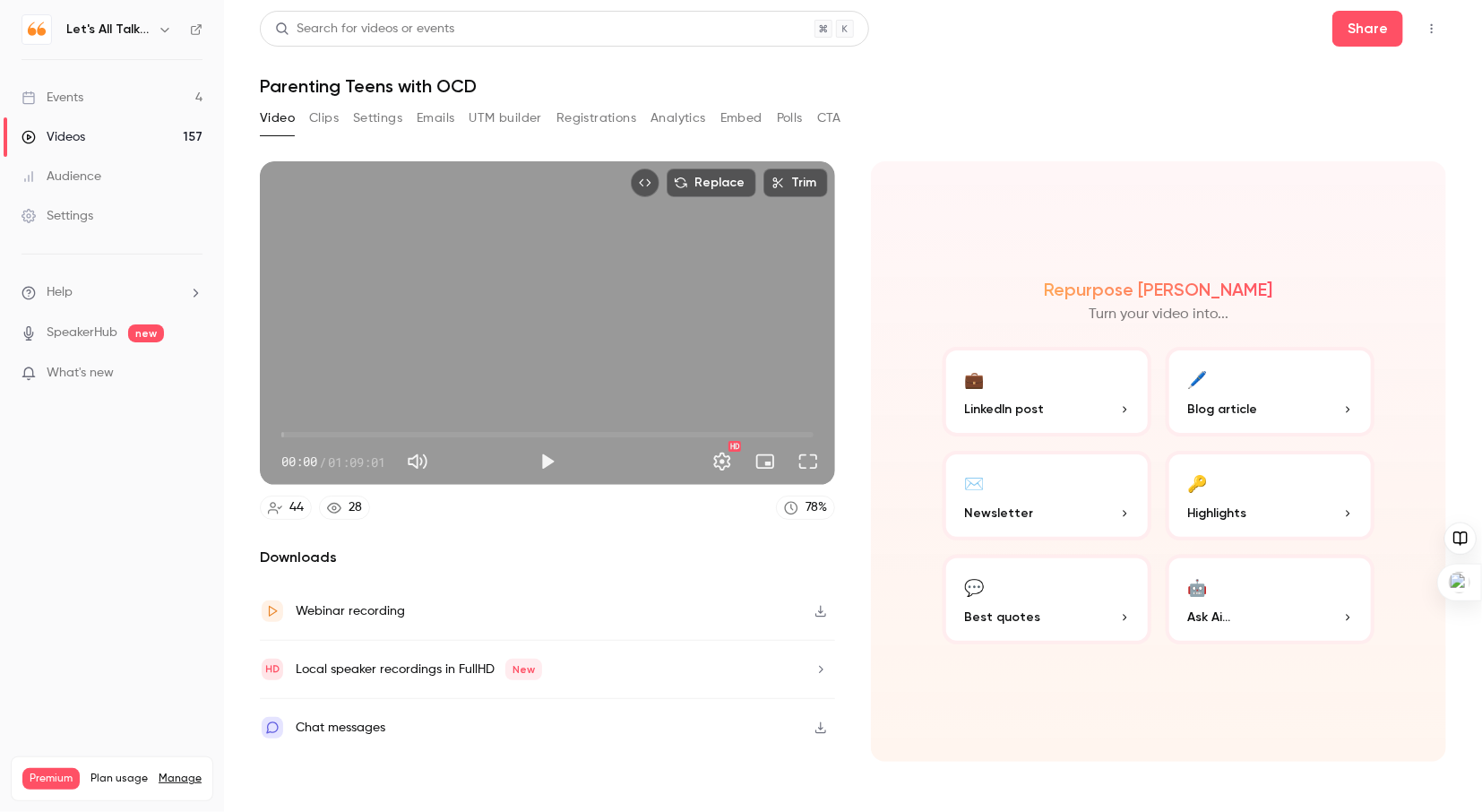
click at [378, 115] on button "Settings" at bounding box center [378, 119] width 49 height 29
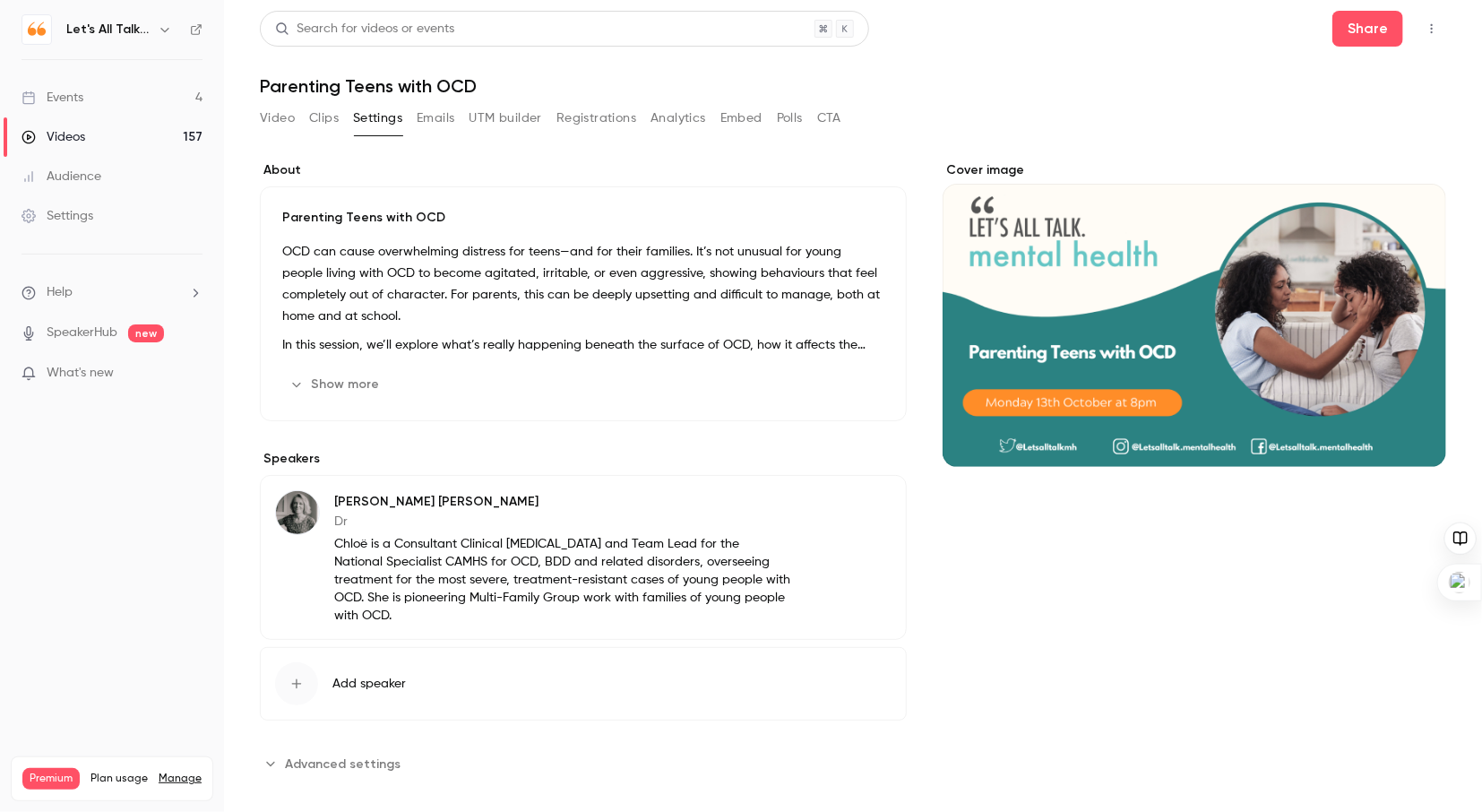
click at [337, 387] on button "Show more" at bounding box center [336, 385] width 108 height 29
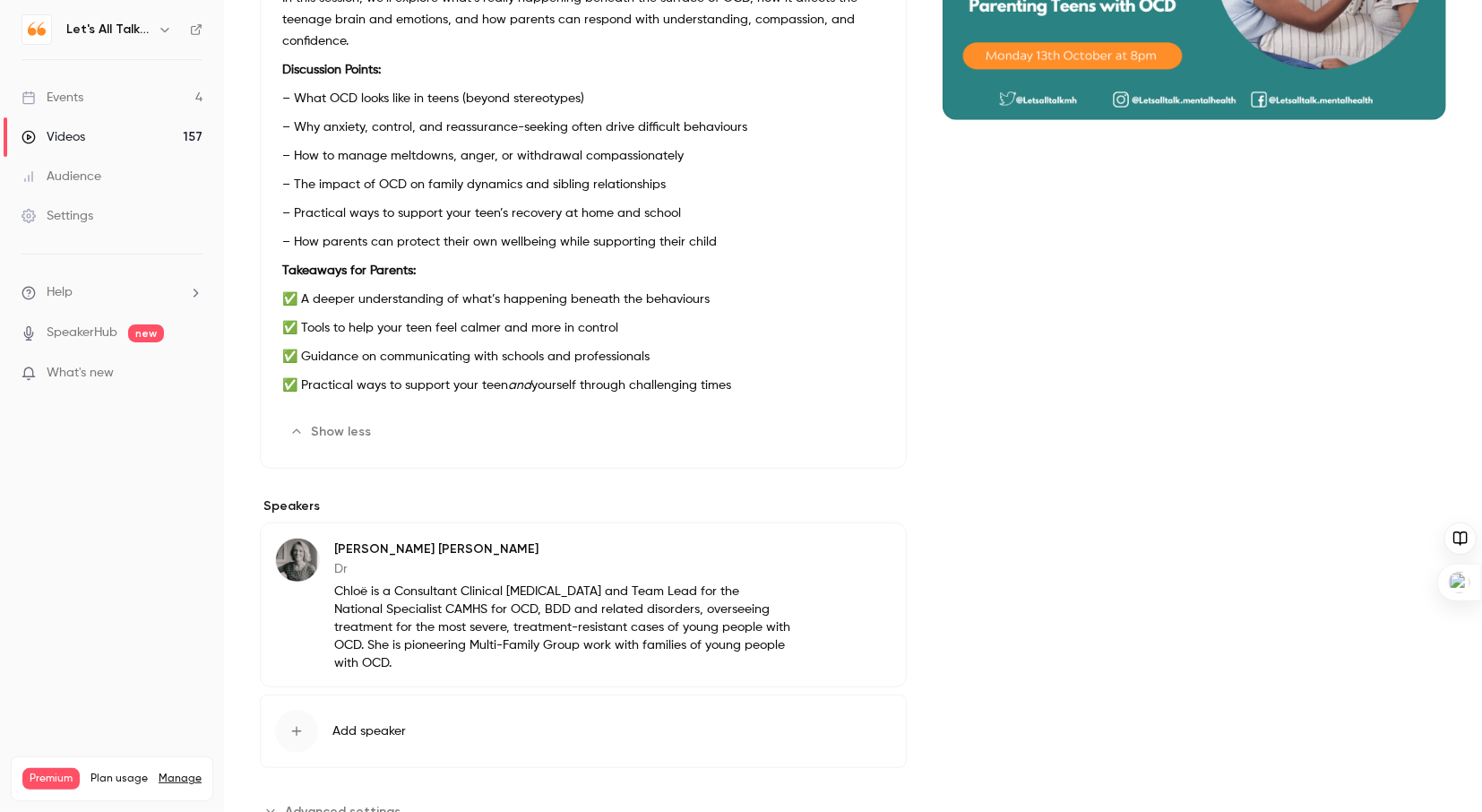
scroll to position [384, 0]
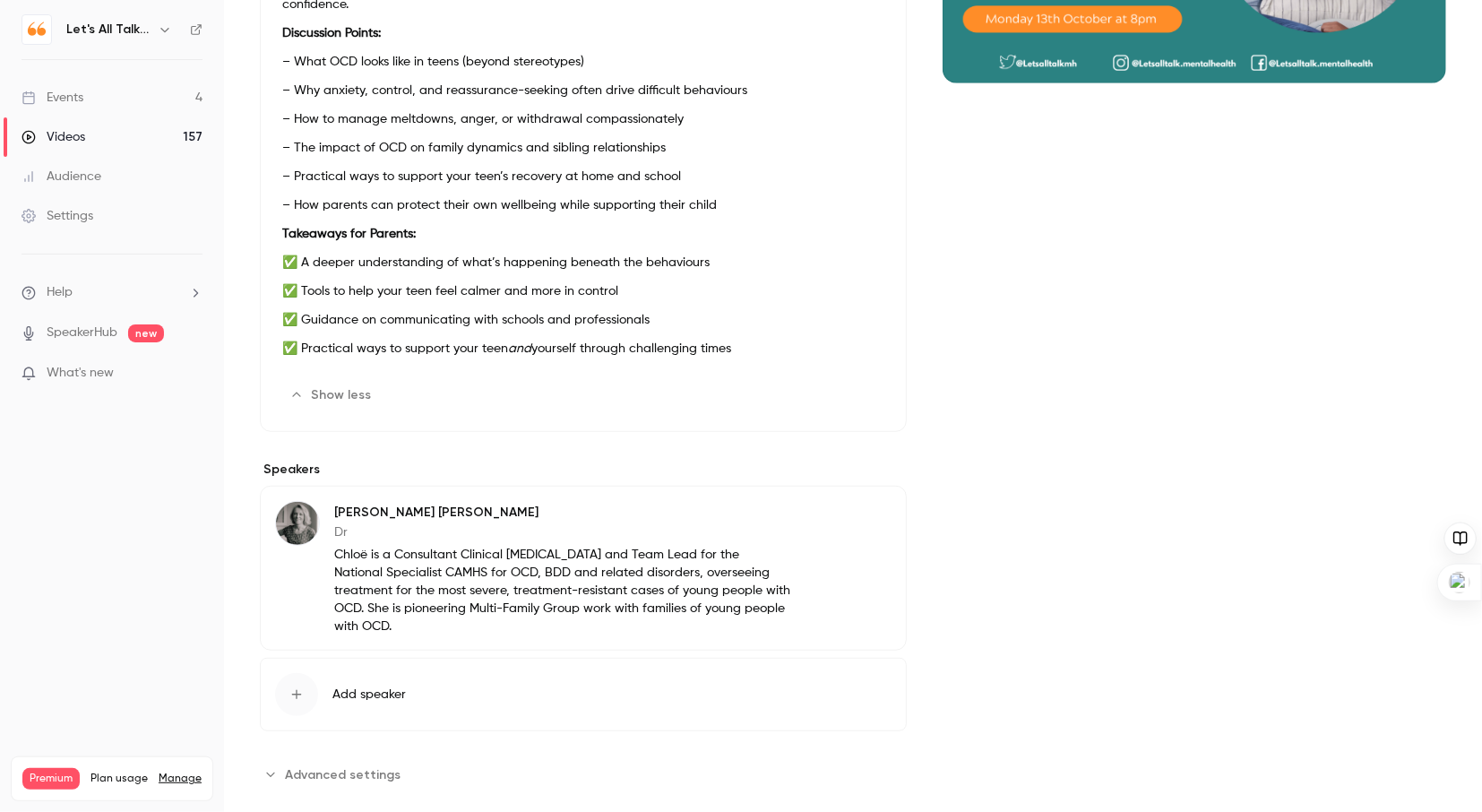
click at [855, 390] on button "Edit" at bounding box center [852, 396] width 65 height 29
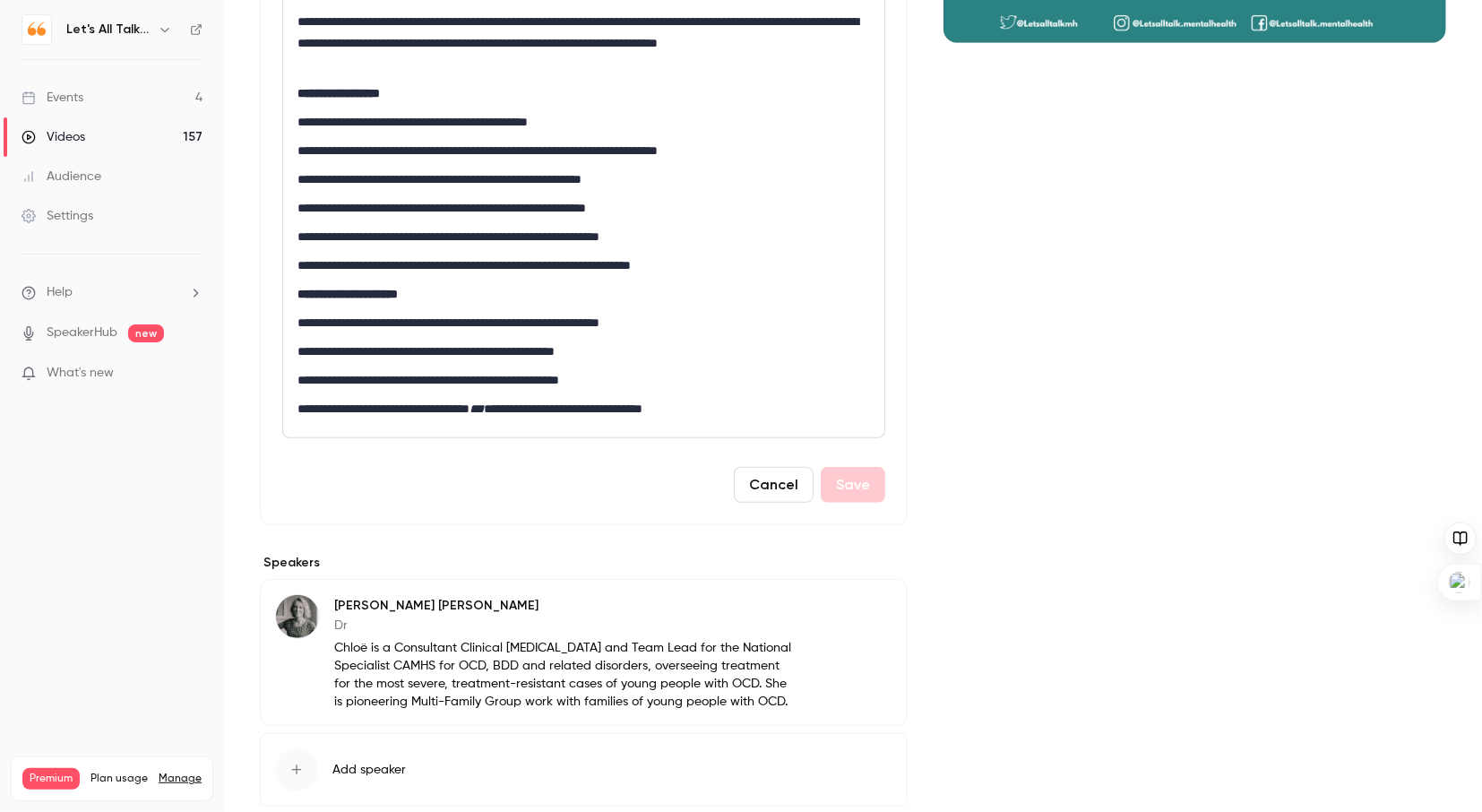
scroll to position [516, 0]
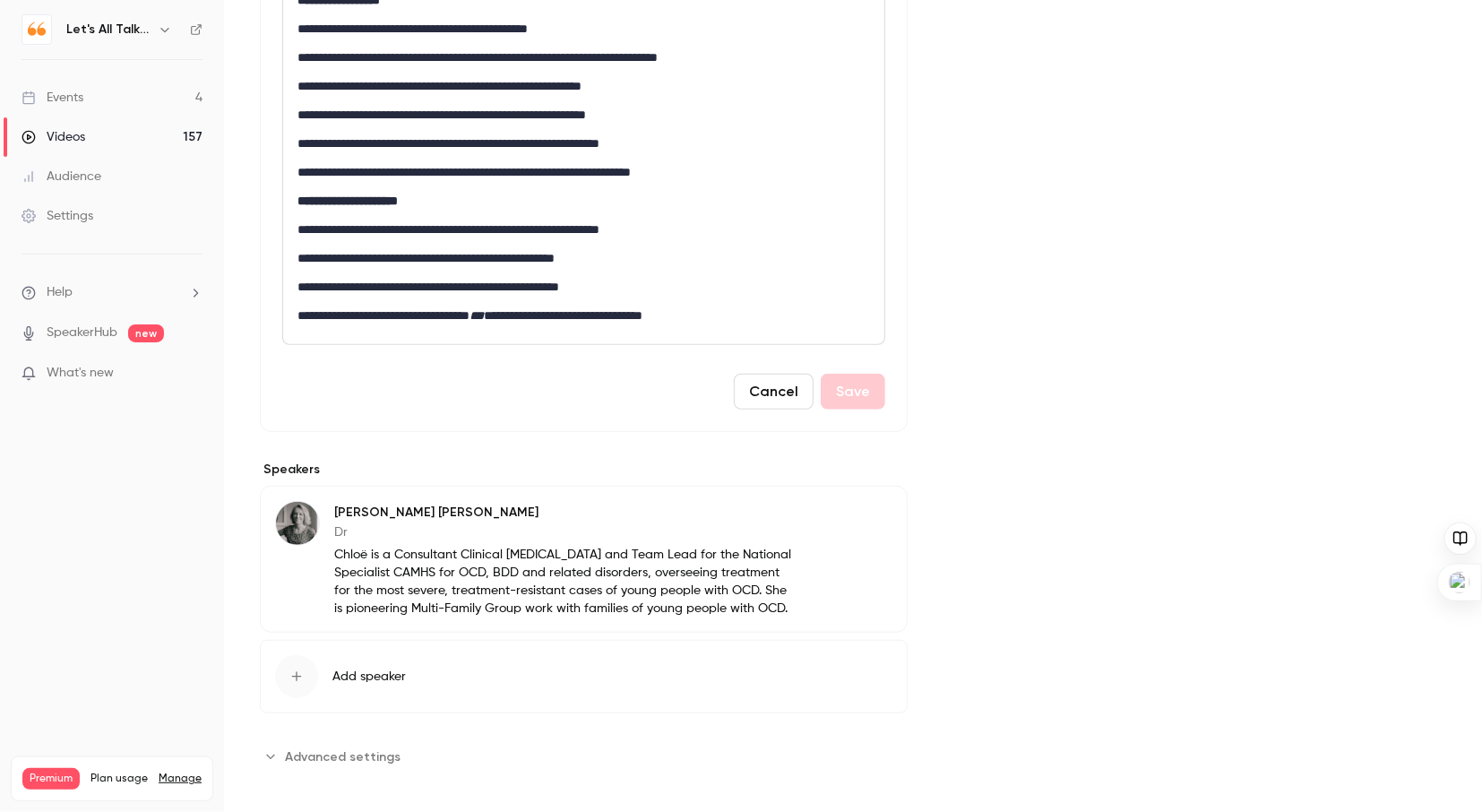
click at [753, 320] on p "**********" at bounding box center [584, 316] width 573 height 22
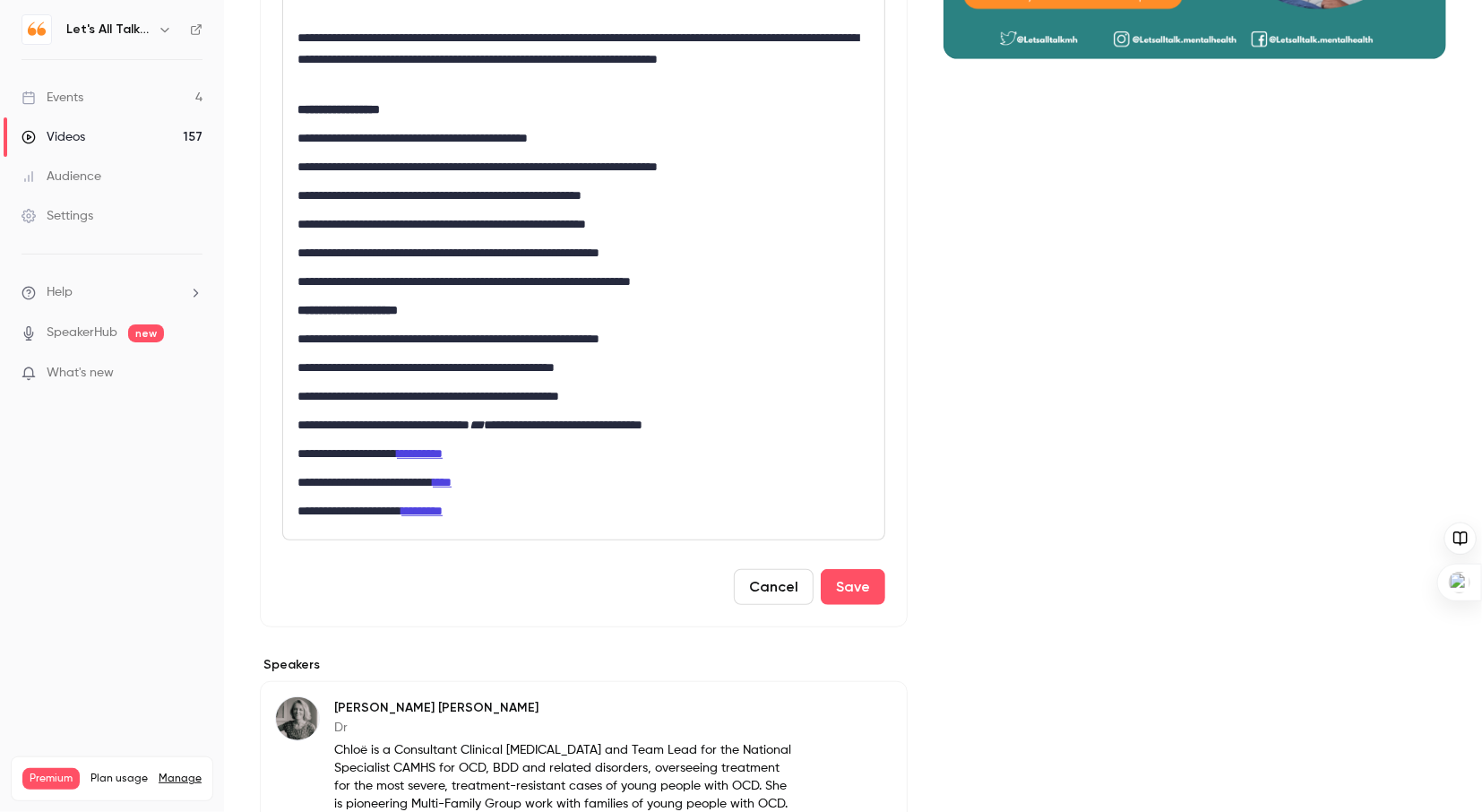
scroll to position [602, 0]
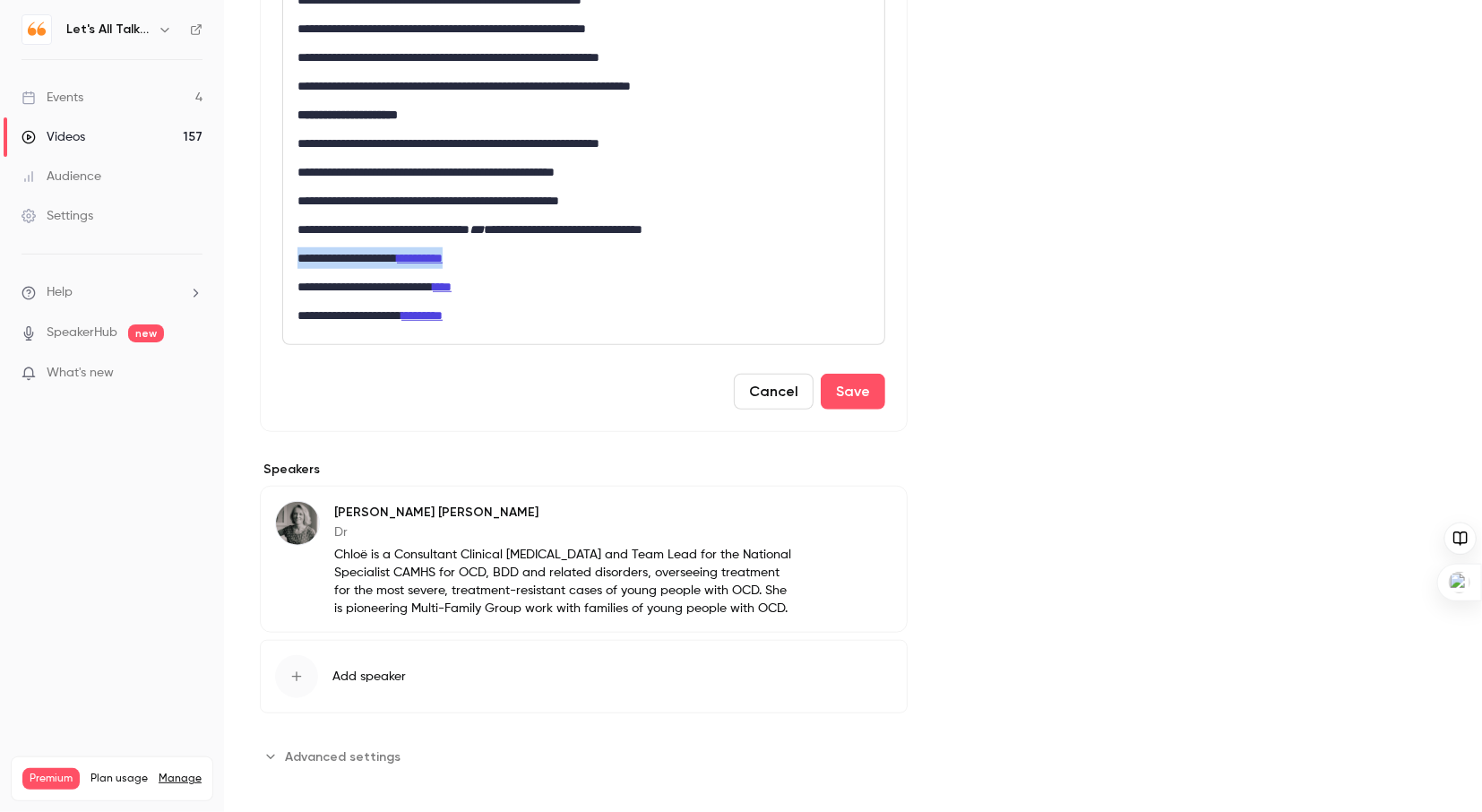
drag, startPoint x: 512, startPoint y: 258, endPoint x: 281, endPoint y: 245, distance: 231.4
click at [281, 245] on div "**********" at bounding box center [584, 8] width 648 height 847
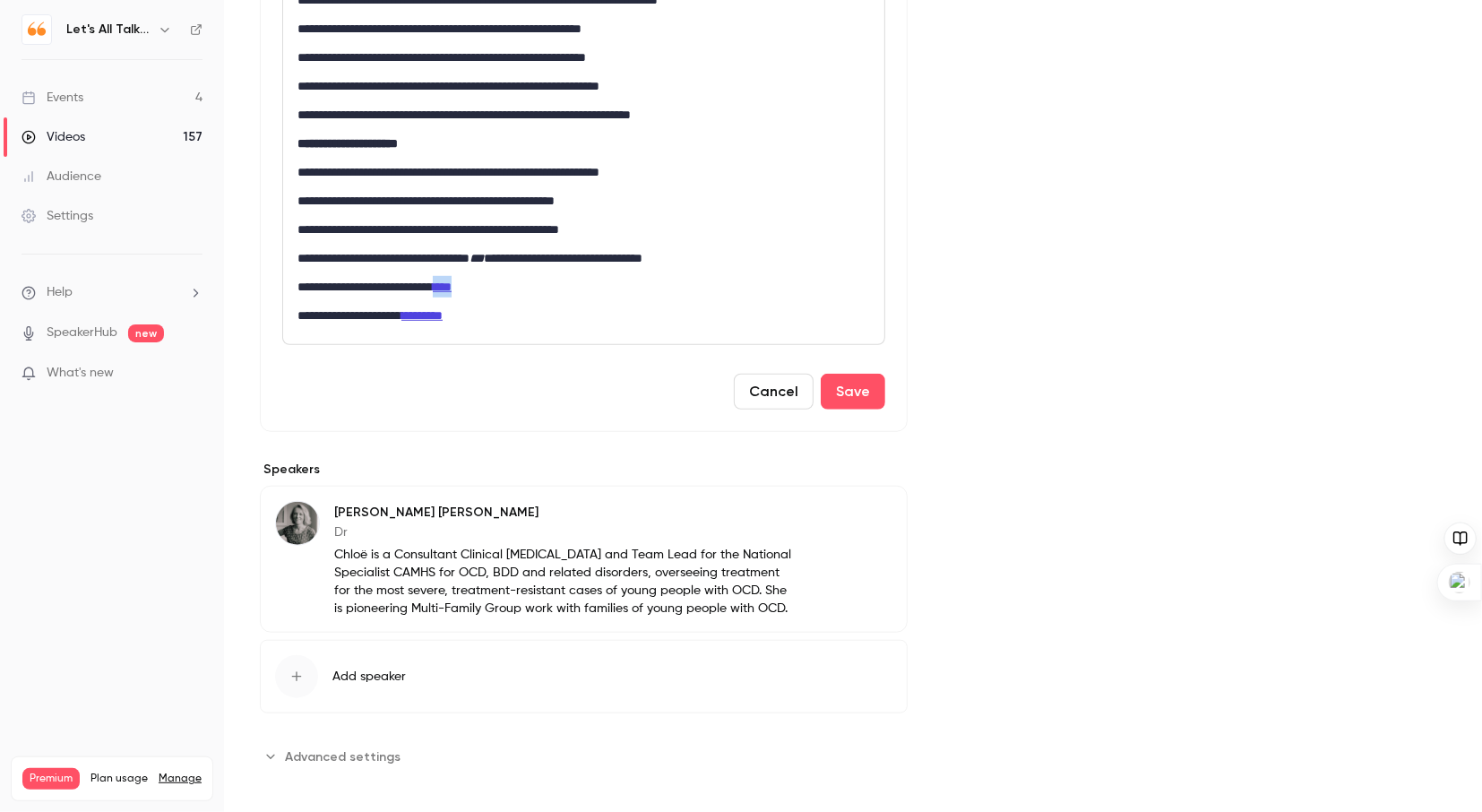
drag, startPoint x: 512, startPoint y: 288, endPoint x: 484, endPoint y: 282, distance: 28.6
click at [484, 282] on p "**********" at bounding box center [584, 287] width 573 height 22
click at [462, 313] on icon "link" at bounding box center [465, 318] width 14 height 13
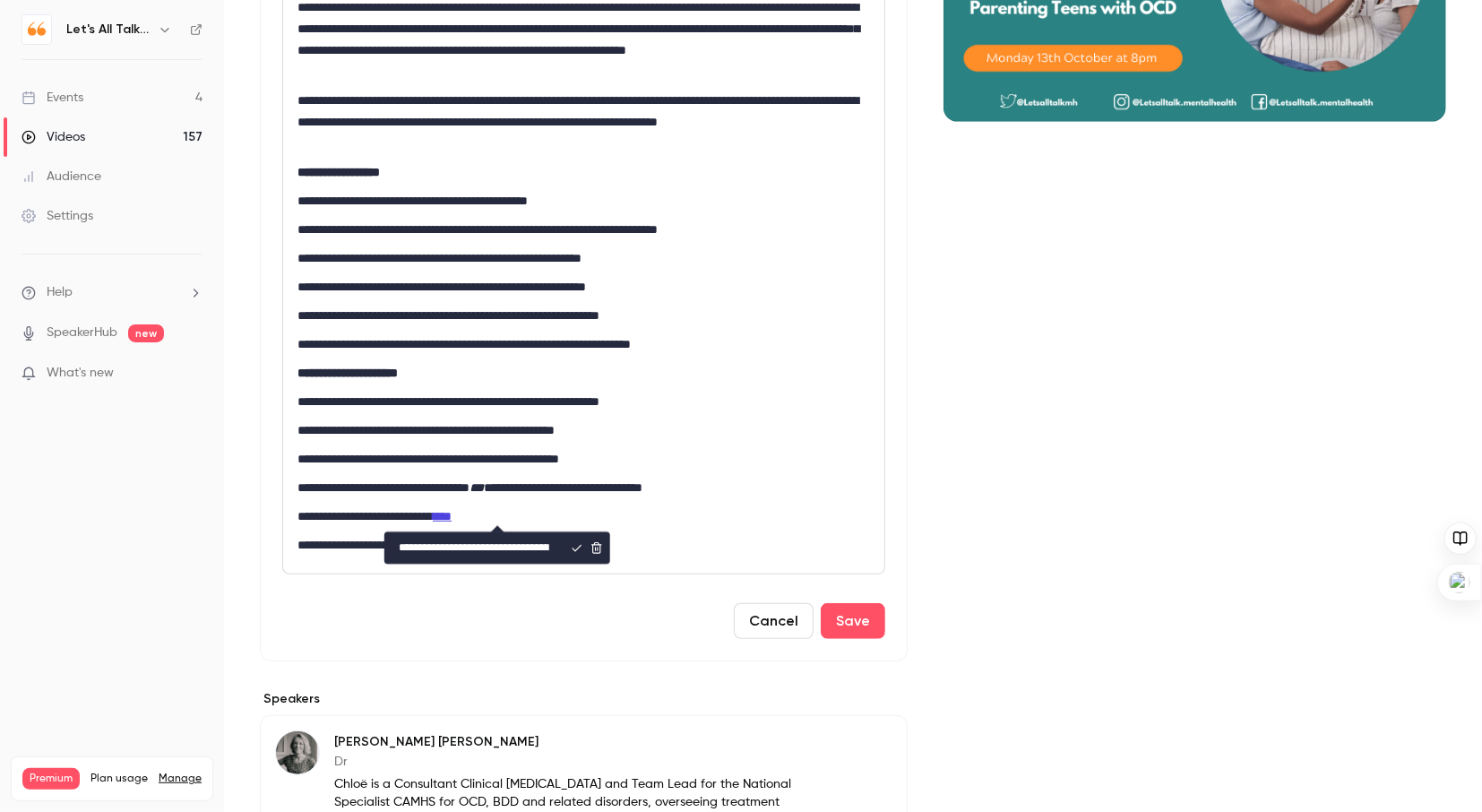
scroll to position [476, 0]
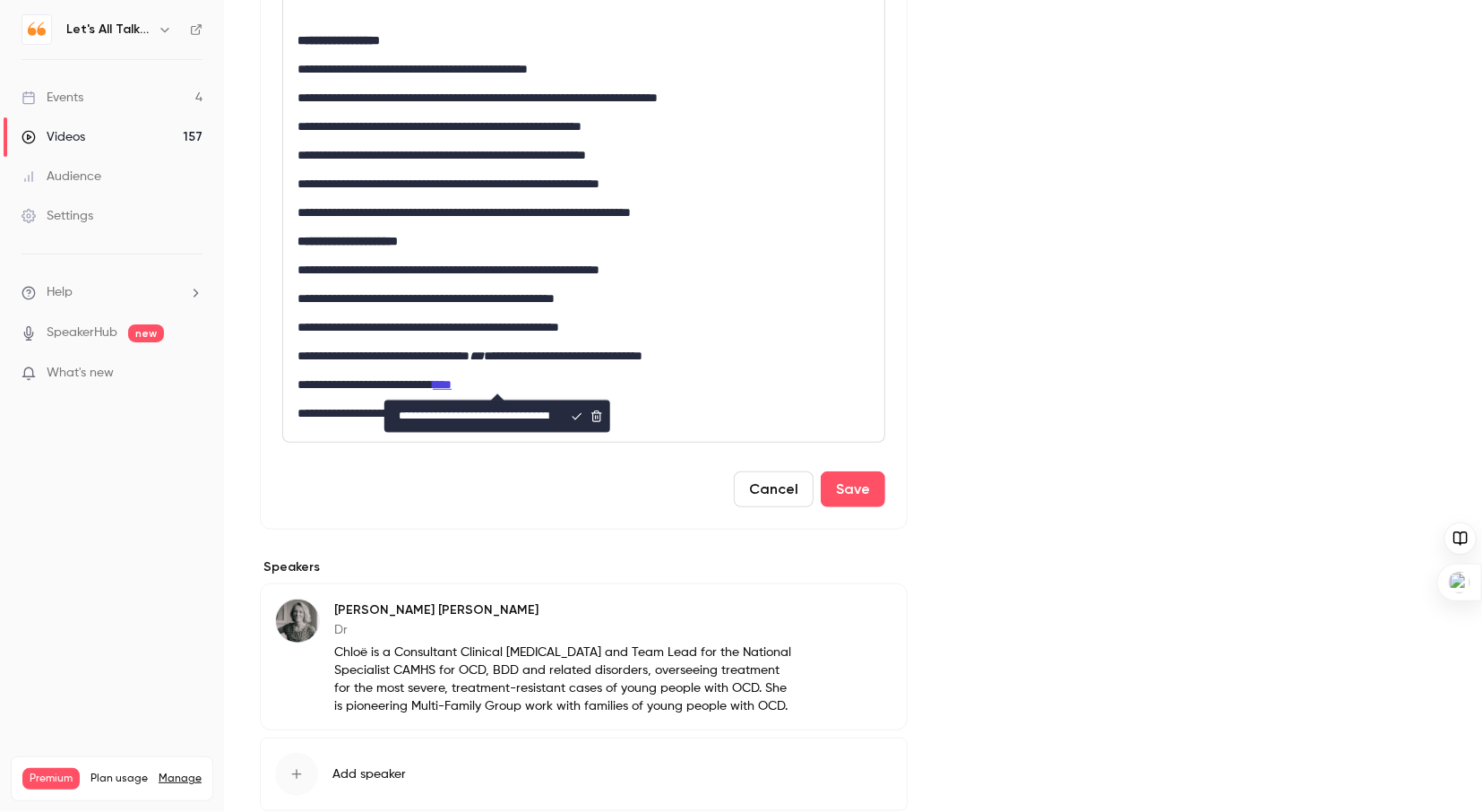
click at [536, 379] on p "**********" at bounding box center [584, 385] width 573 height 22
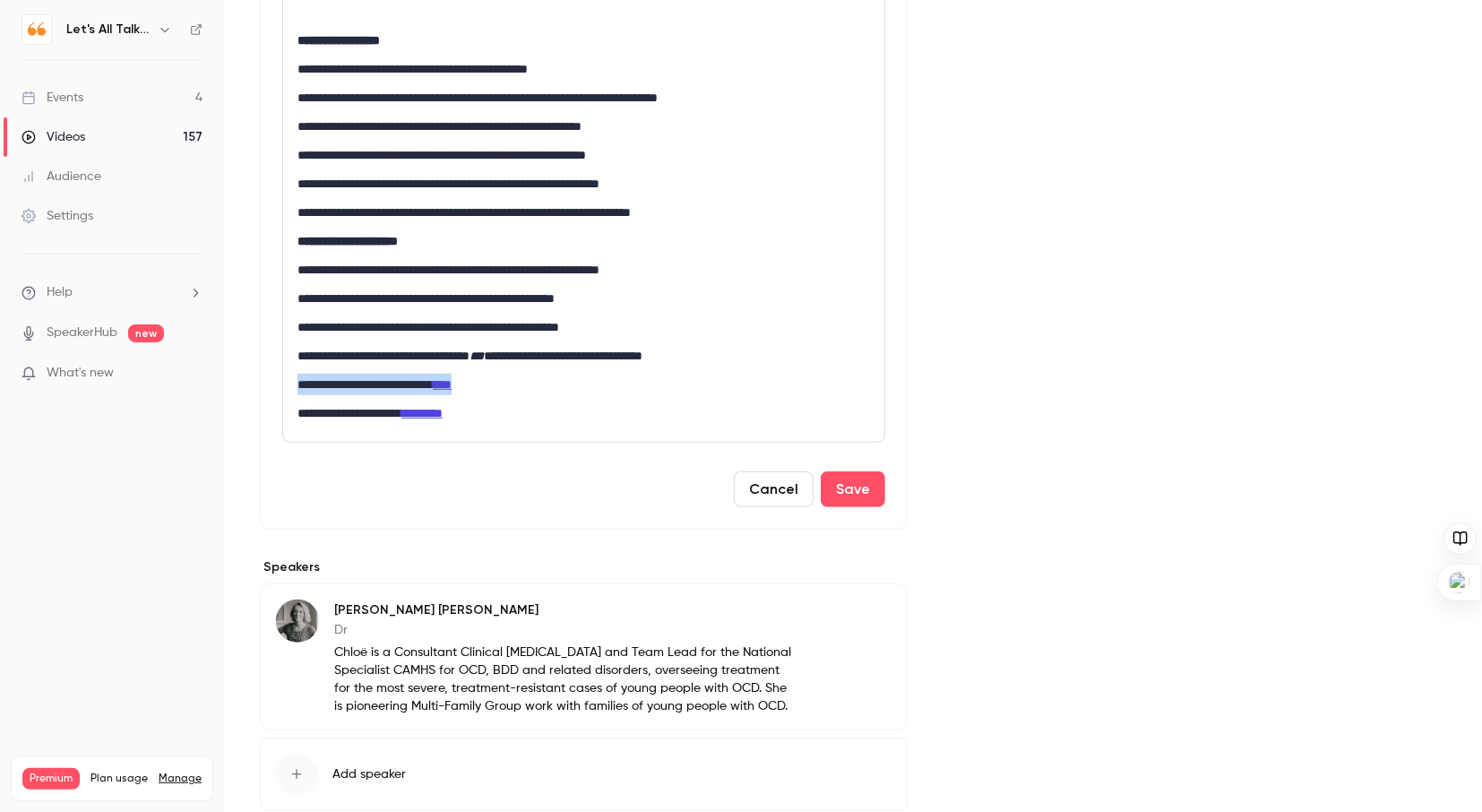
drag, startPoint x: 521, startPoint y: 387, endPoint x: 296, endPoint y: 383, distance: 225.0
click at [296, 383] on div "**********" at bounding box center [584, 148] width 601 height 588
drag, startPoint x: 473, startPoint y: 414, endPoint x: 415, endPoint y: 413, distance: 58.0
click at [415, 413] on p "**********" at bounding box center [584, 413] width 573 height 22
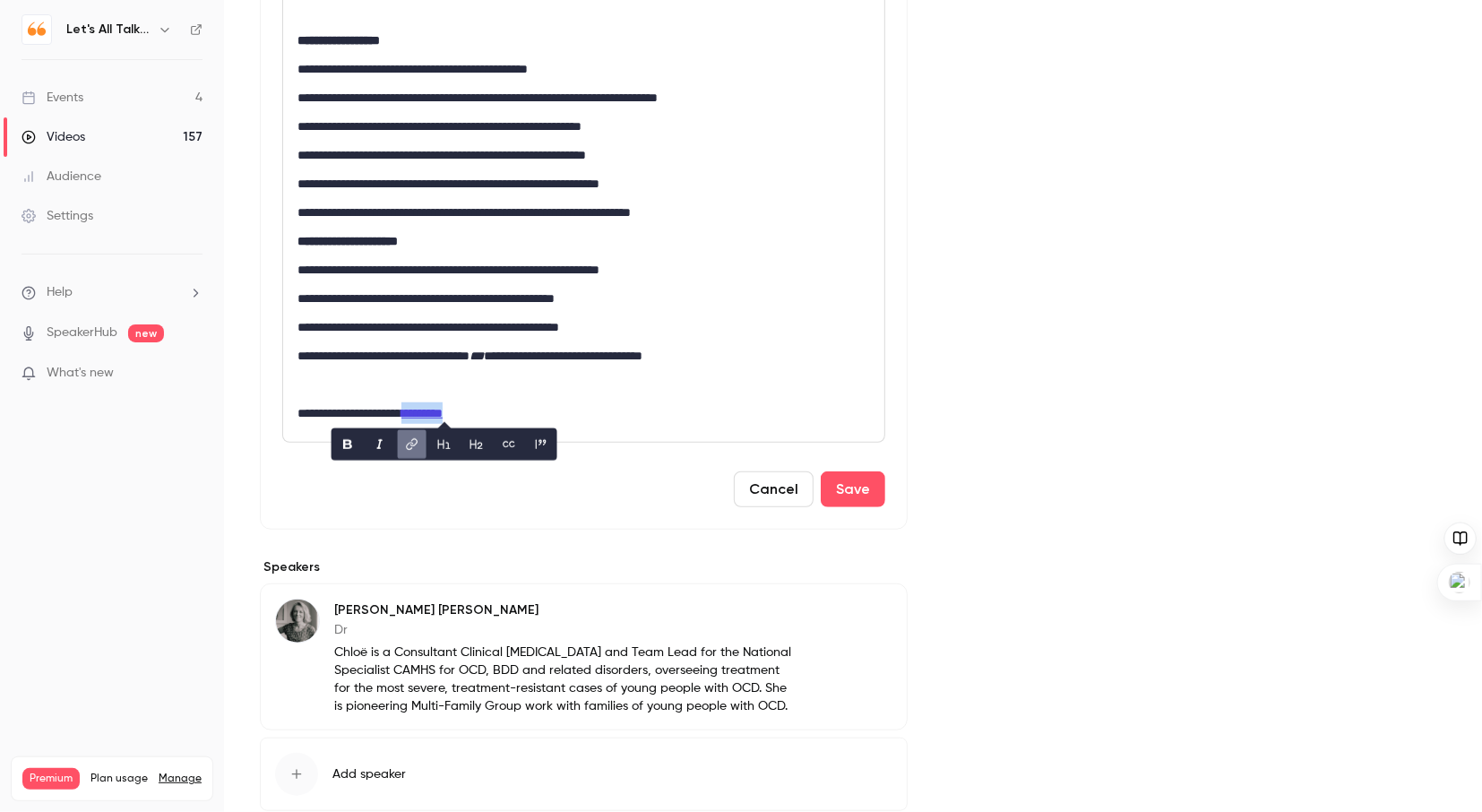
click at [411, 446] on icon "link" at bounding box center [412, 444] width 14 height 13
click at [566, 498] on div "Cancel Save" at bounding box center [584, 490] width 603 height 36
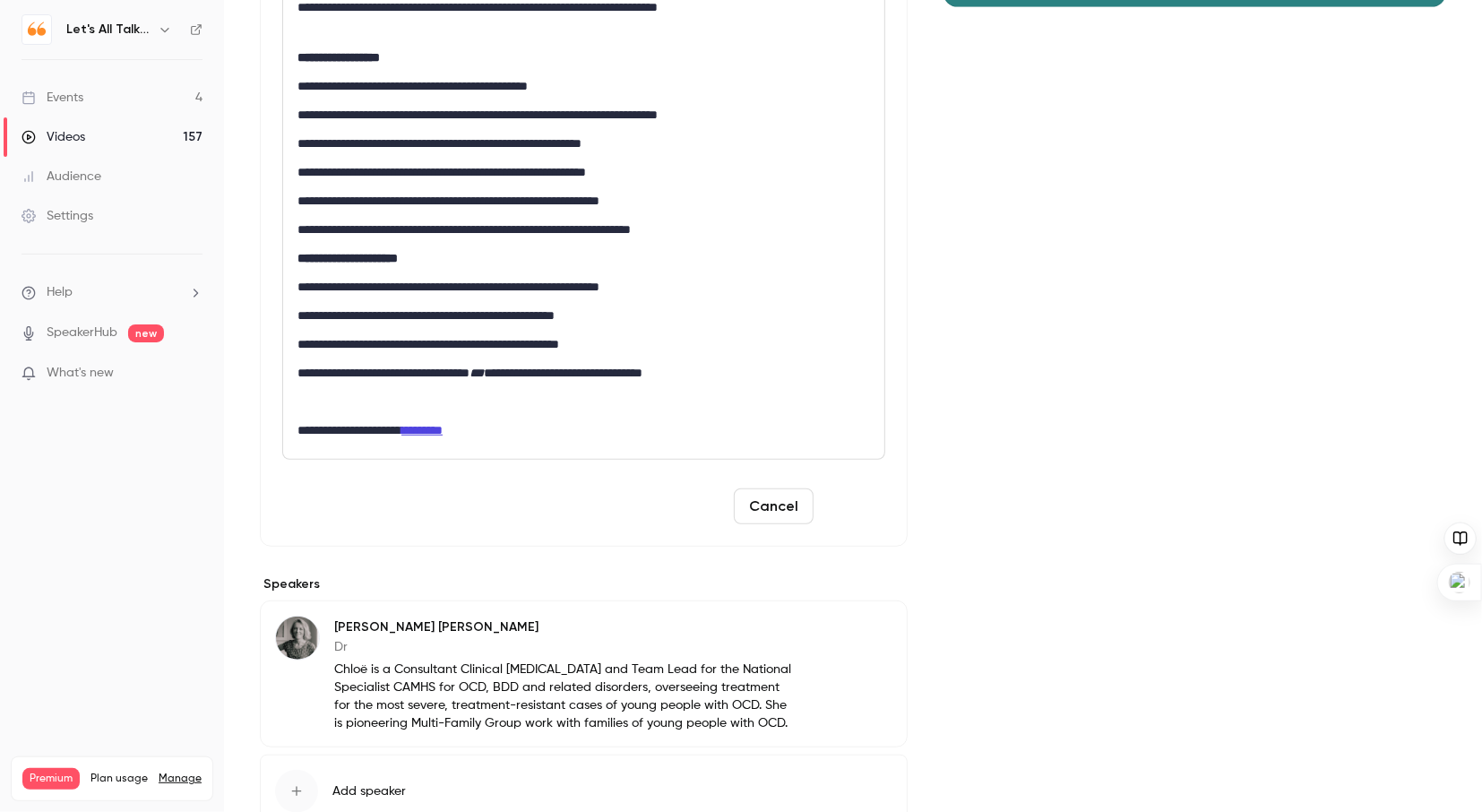
click at [856, 502] on button "Save" at bounding box center [853, 506] width 64 height 36
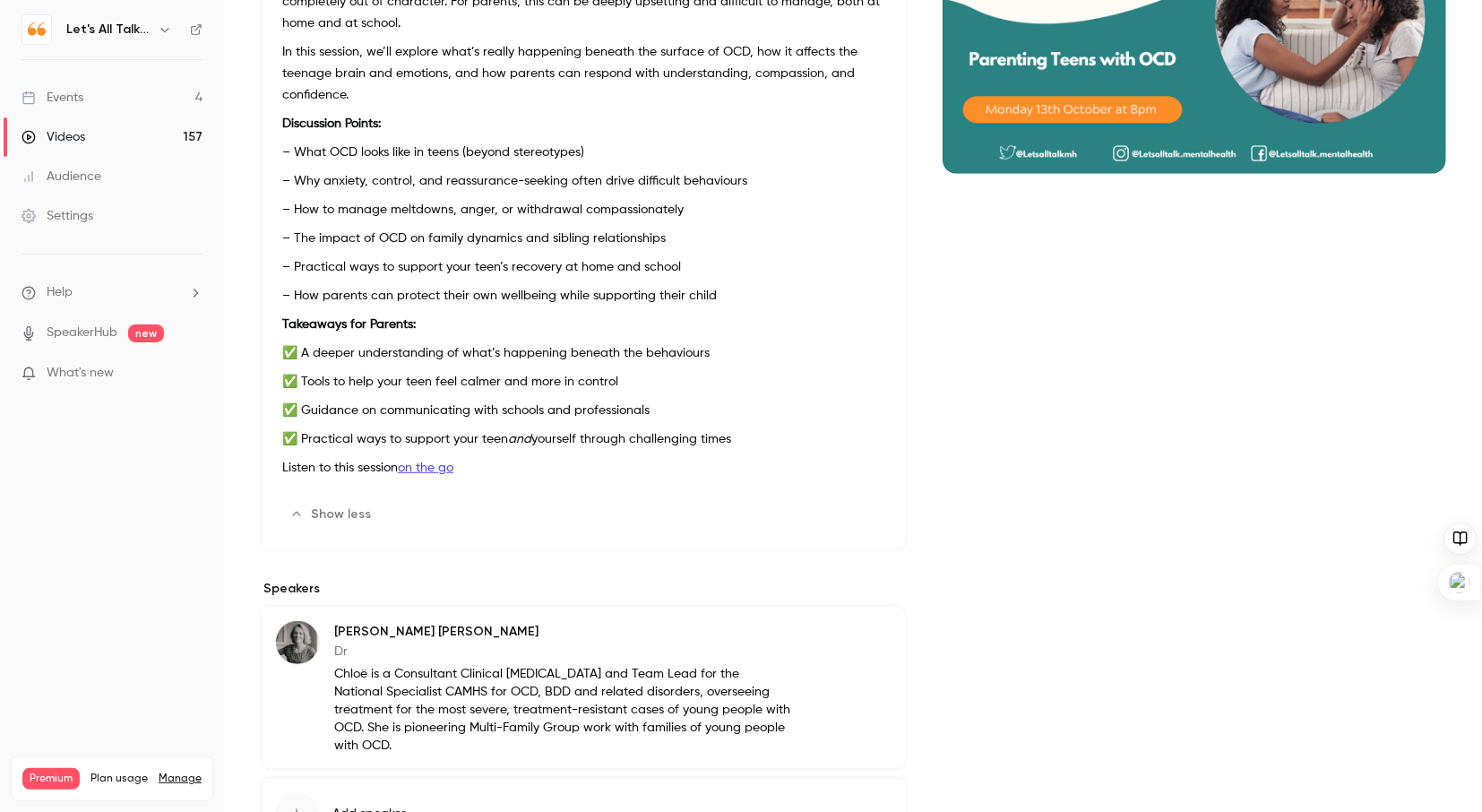
scroll to position [0, 0]
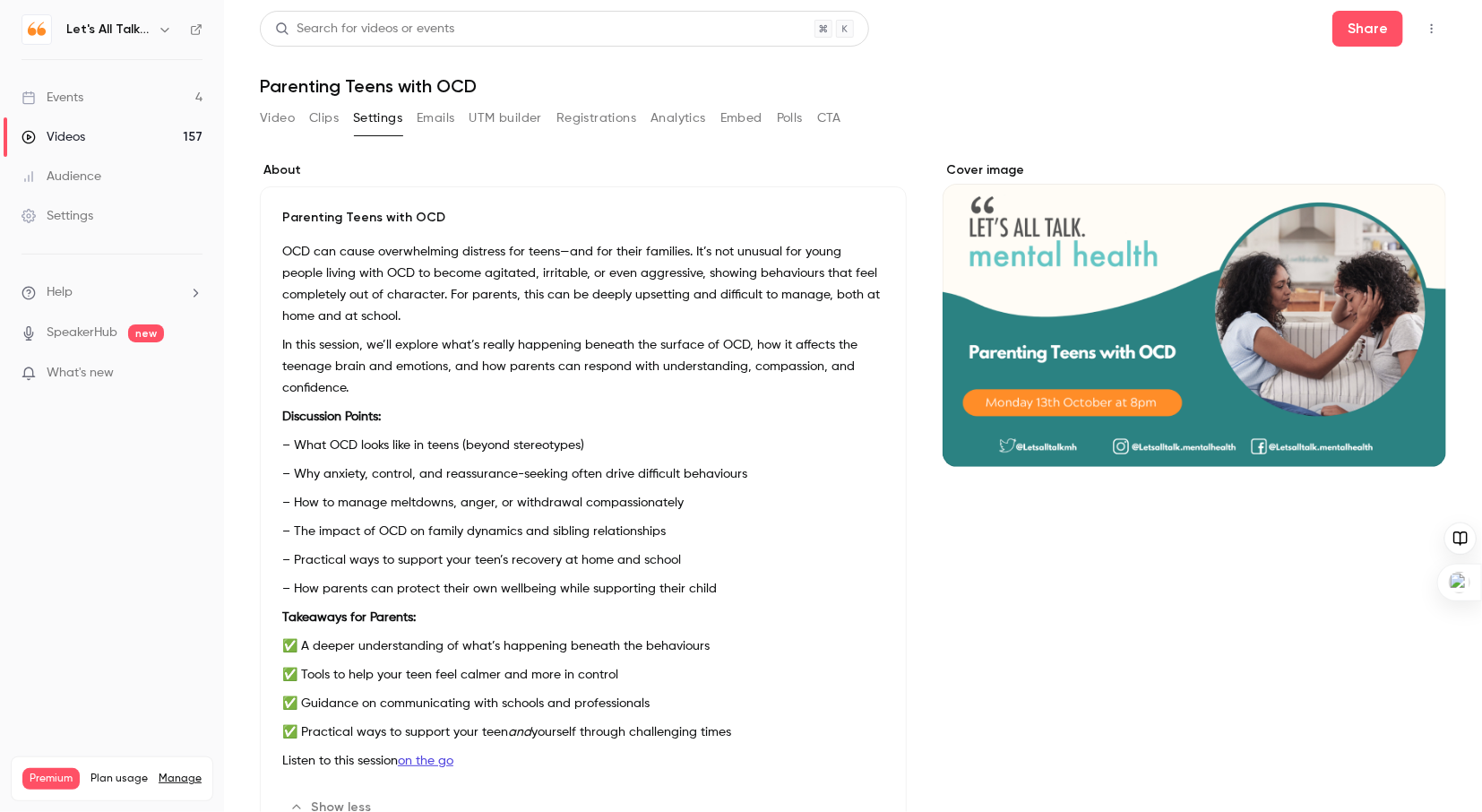
click at [62, 136] on div "Videos" at bounding box center [53, 138] width 63 height 18
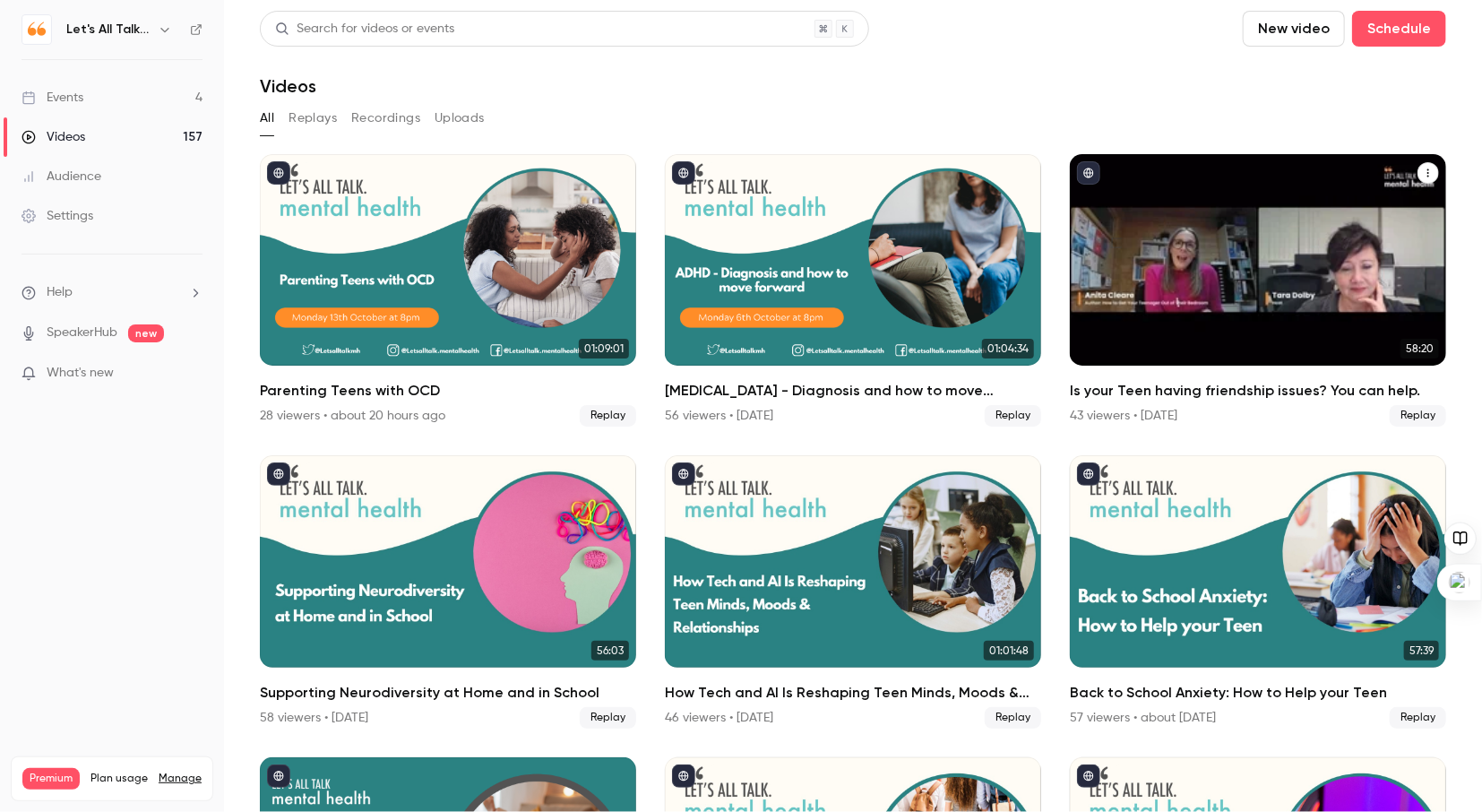
click at [1180, 265] on div "Is your Teen having friendship issues? You can help." at bounding box center [1258, 260] width 377 height 212
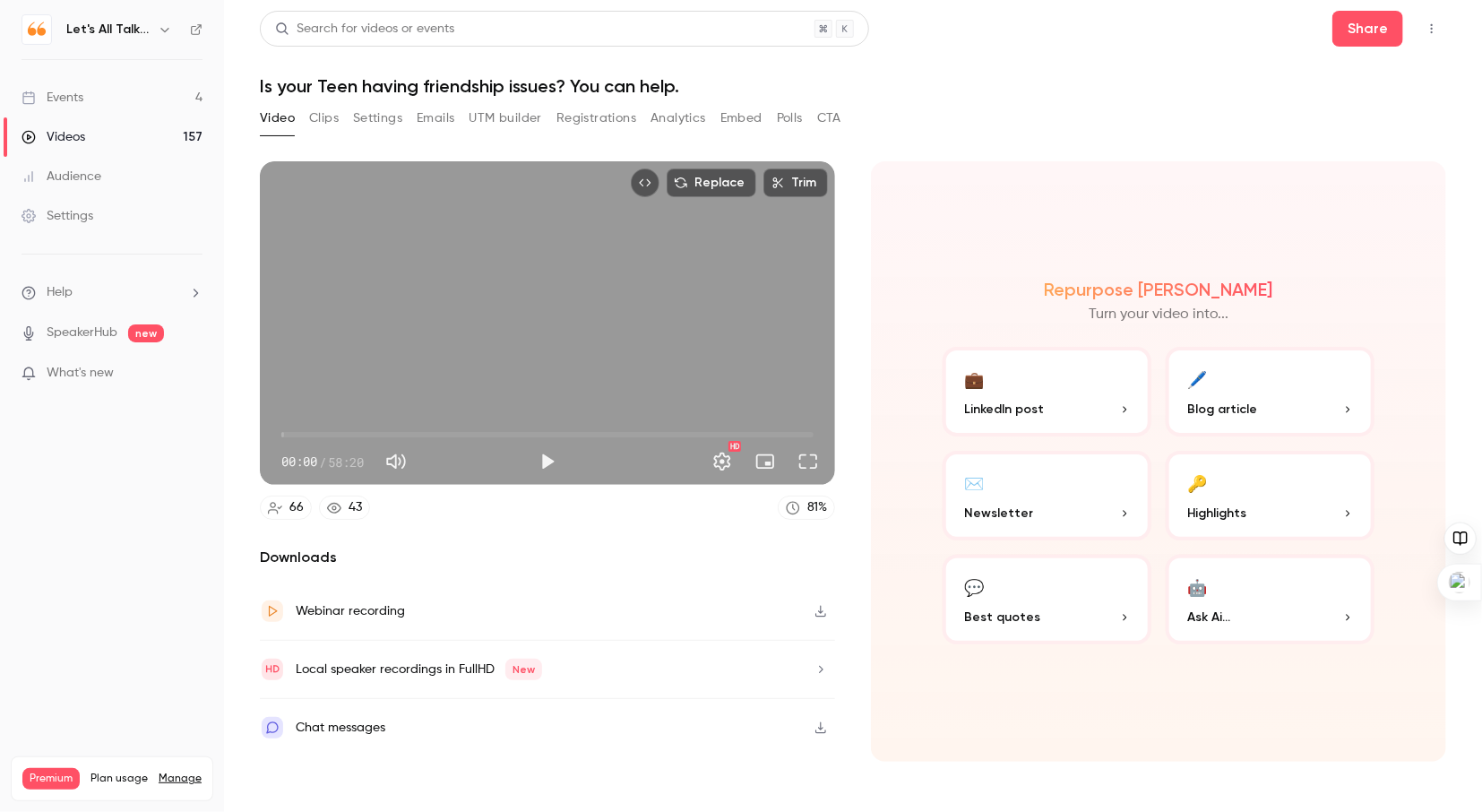
click at [383, 119] on button "Settings" at bounding box center [378, 119] width 49 height 29
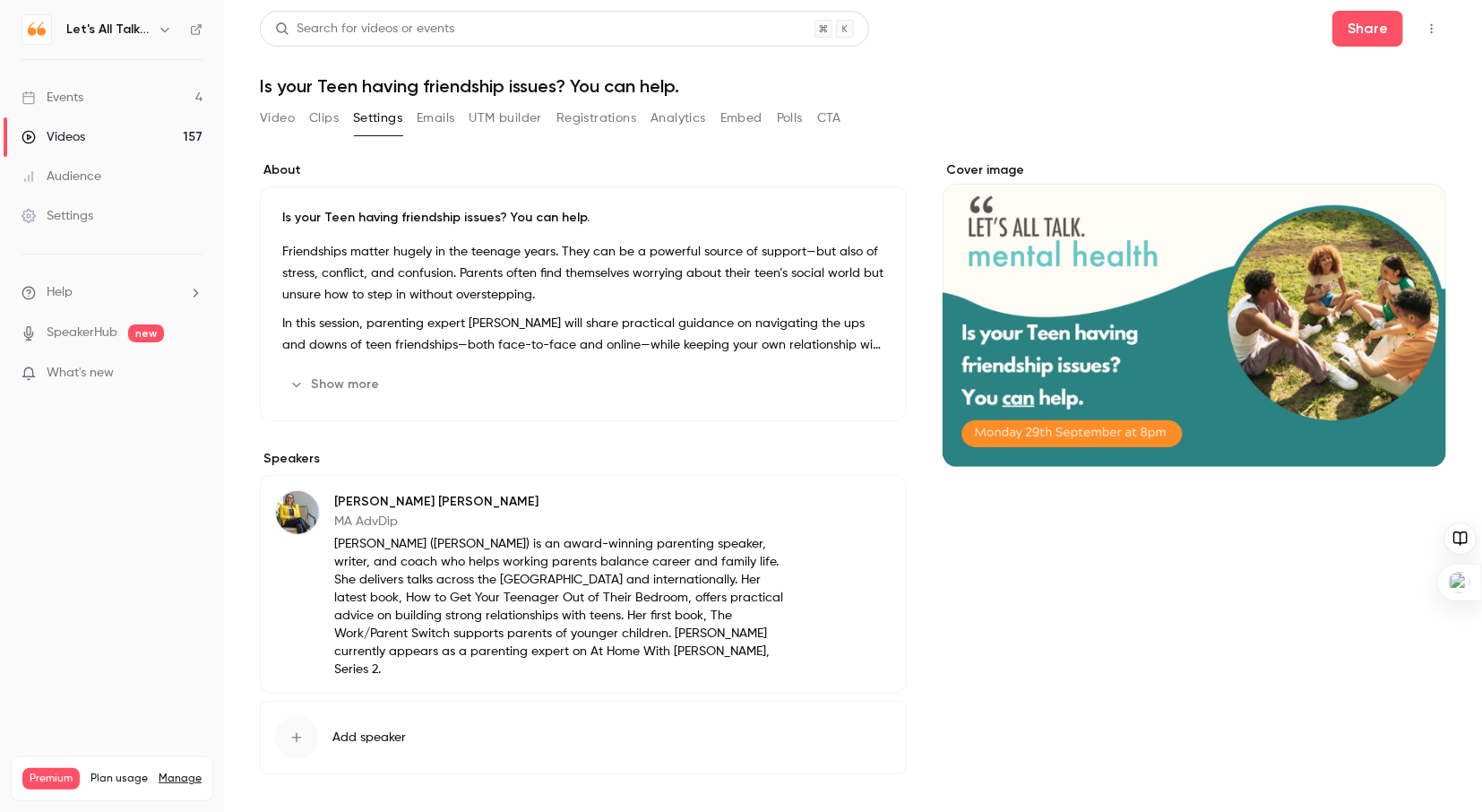
click at [356, 384] on button "Show more" at bounding box center [336, 385] width 108 height 29
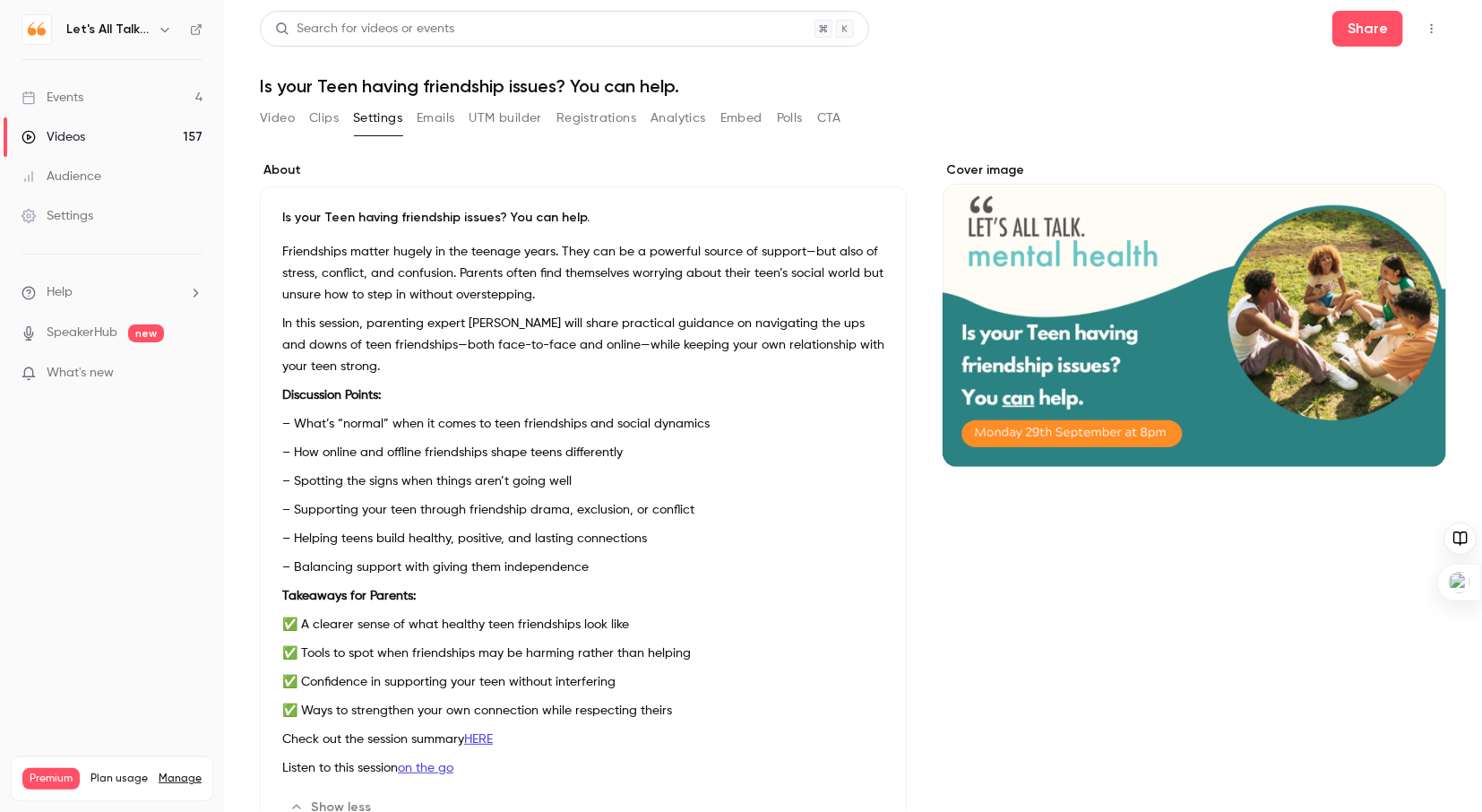
click at [1252, 97] on div "Search for videos or events Share Is your Teen having friendship issues? You ca…" at bounding box center [853, 406] width 1187 height 790
